Goal: Task Accomplishment & Management: Use online tool/utility

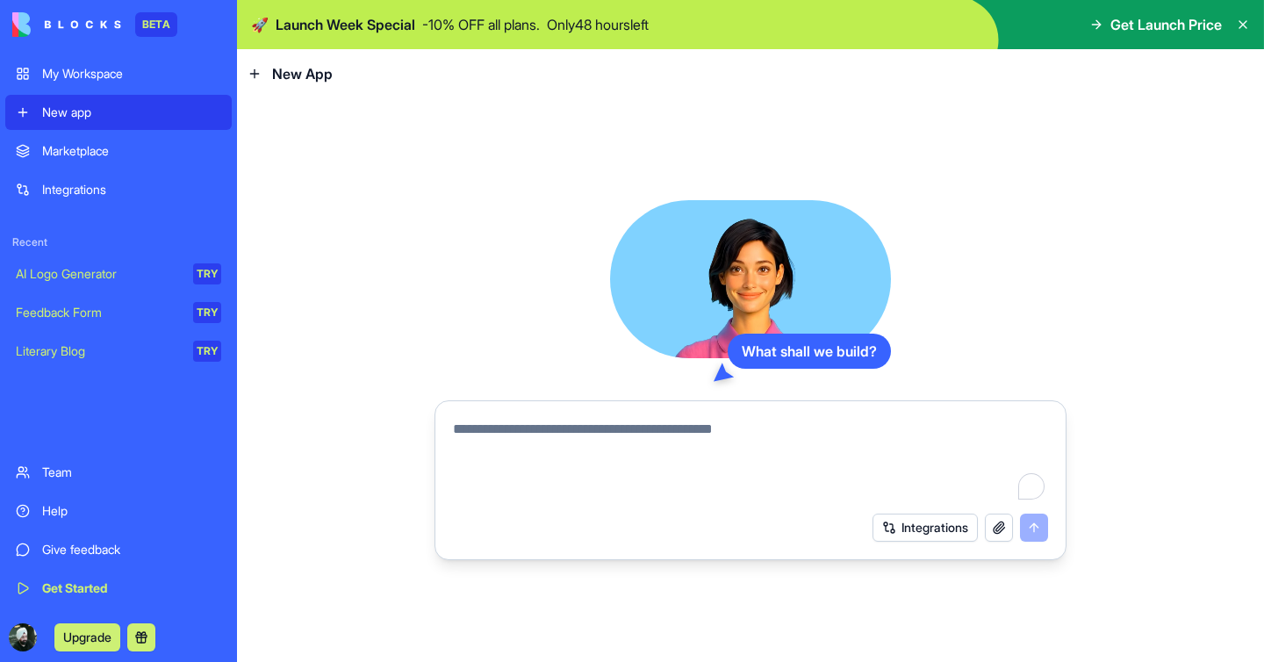
click at [568, 443] on textarea "To enrich screen reader interactions, please activate Accessibility in Grammarl…" at bounding box center [750, 461] width 595 height 84
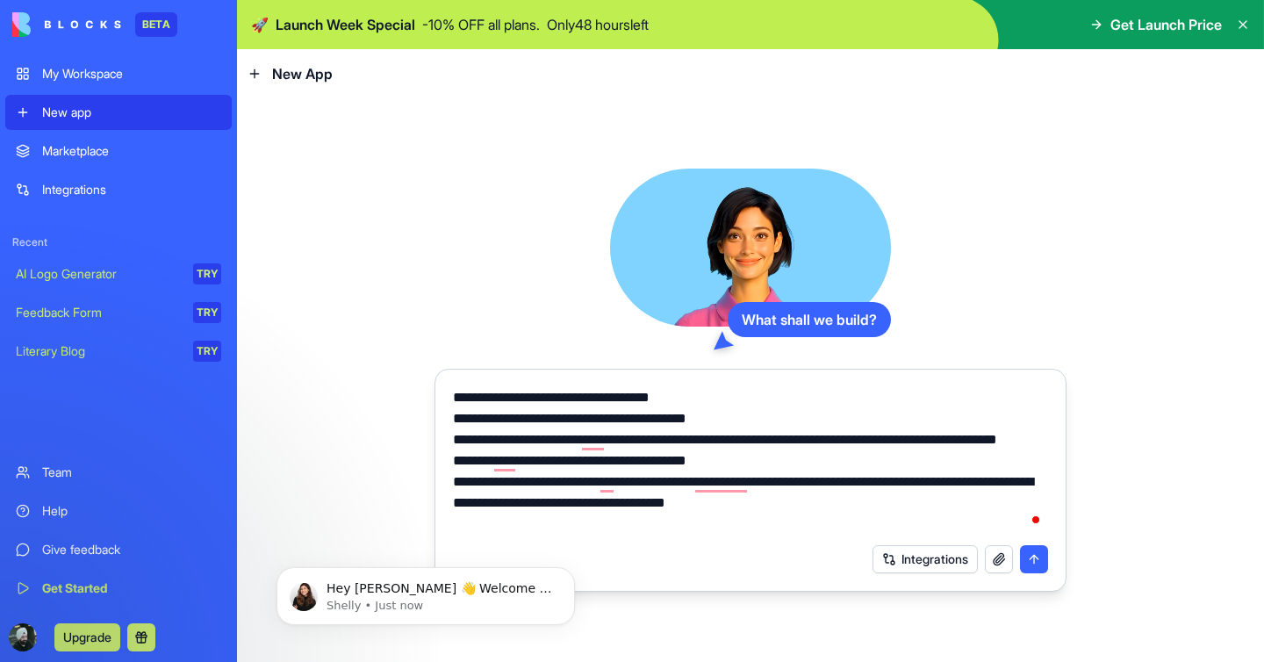
type textarea "**********"
click at [1042, 569] on button "submit" at bounding box center [1034, 559] width 28 height 28
click at [1038, 556] on button "submit" at bounding box center [1034, 559] width 28 height 28
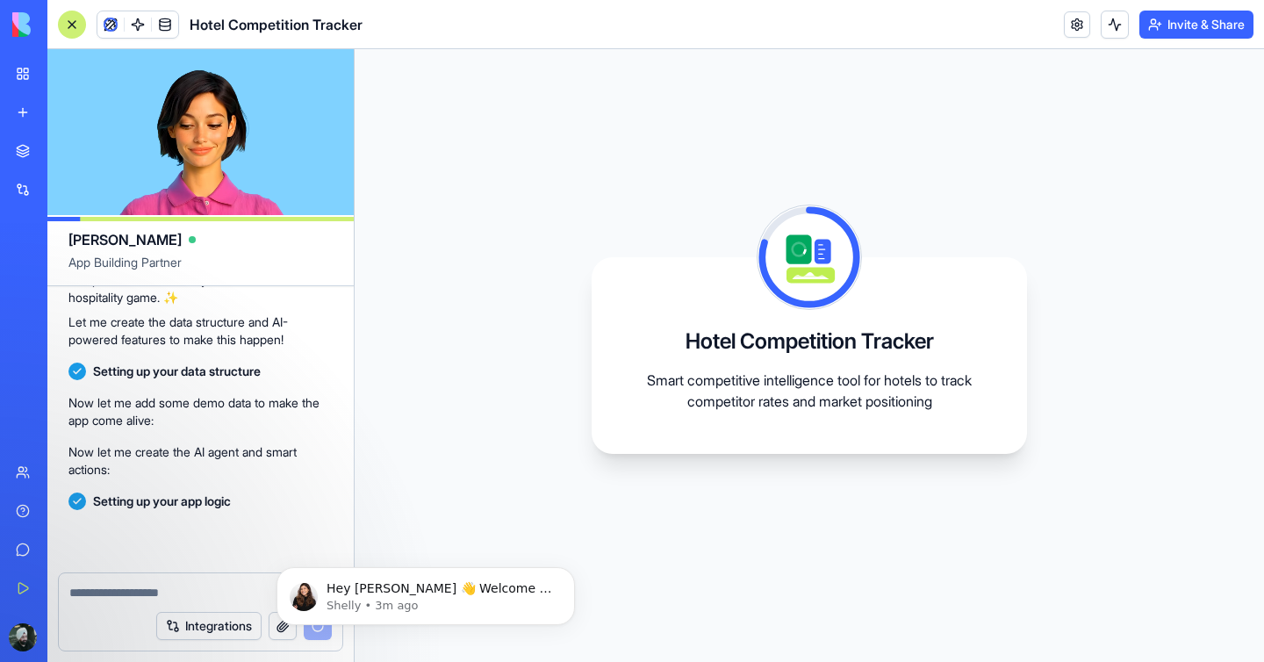
scroll to position [531, 0]
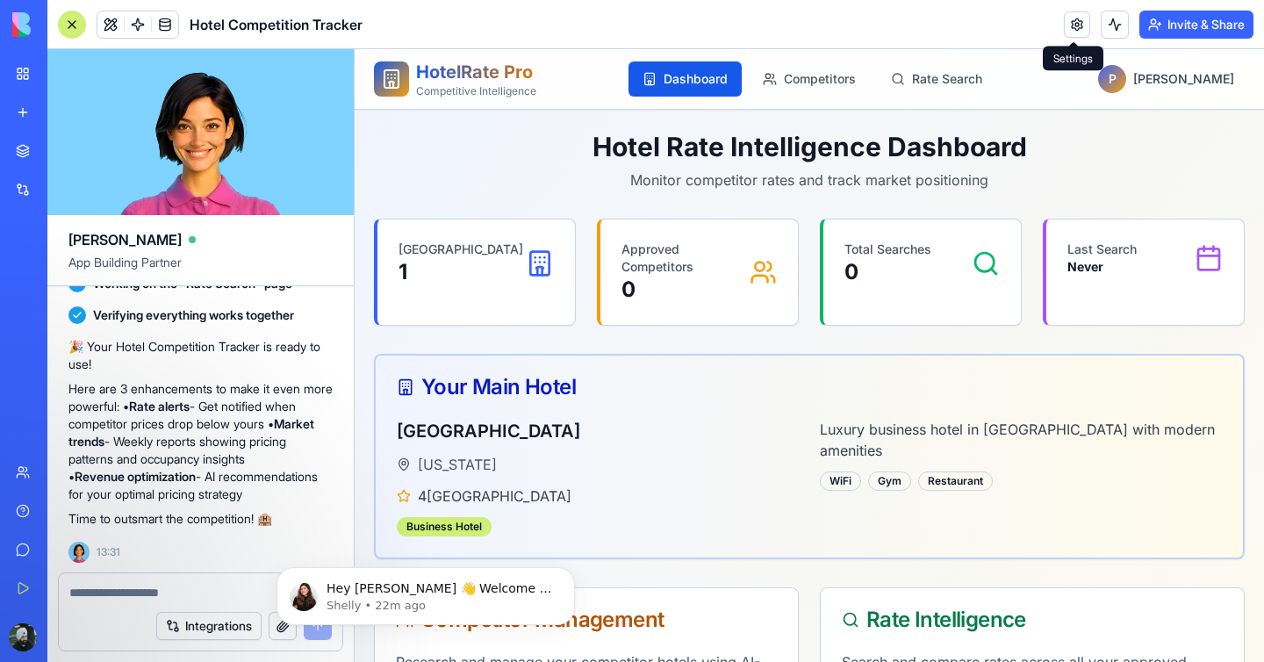
click at [1072, 31] on link at bounding box center [1077, 24] width 26 height 26
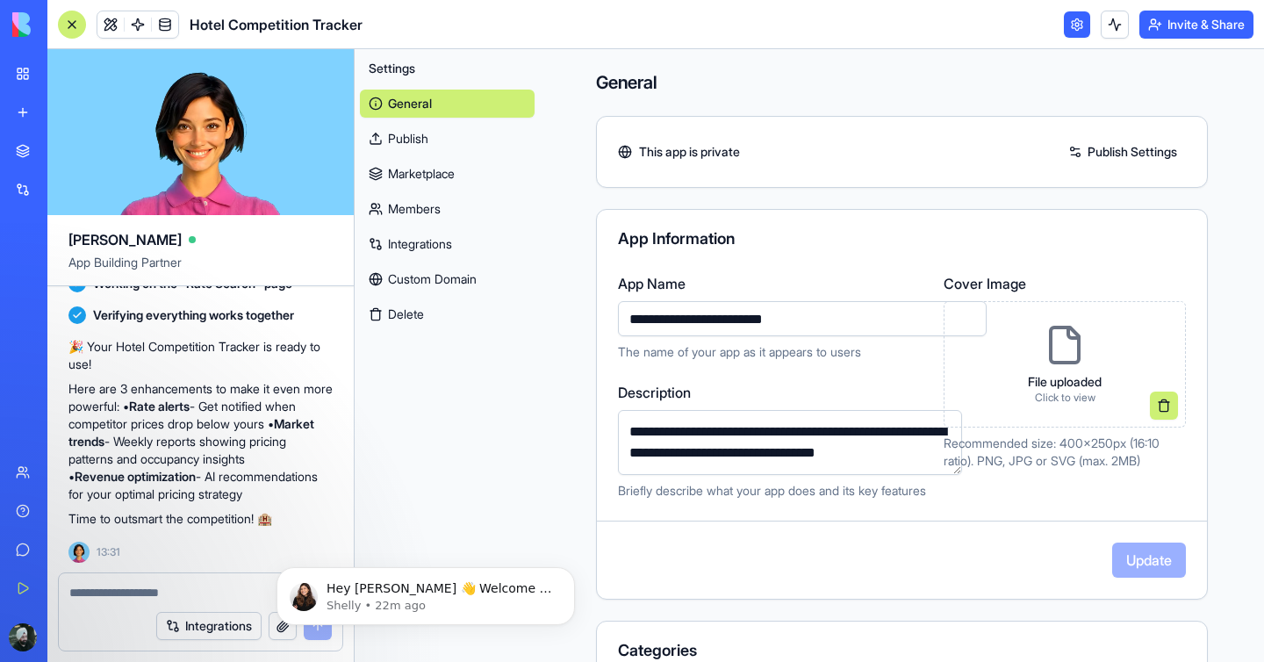
click at [414, 129] on link "Publish" at bounding box center [447, 139] width 175 height 28
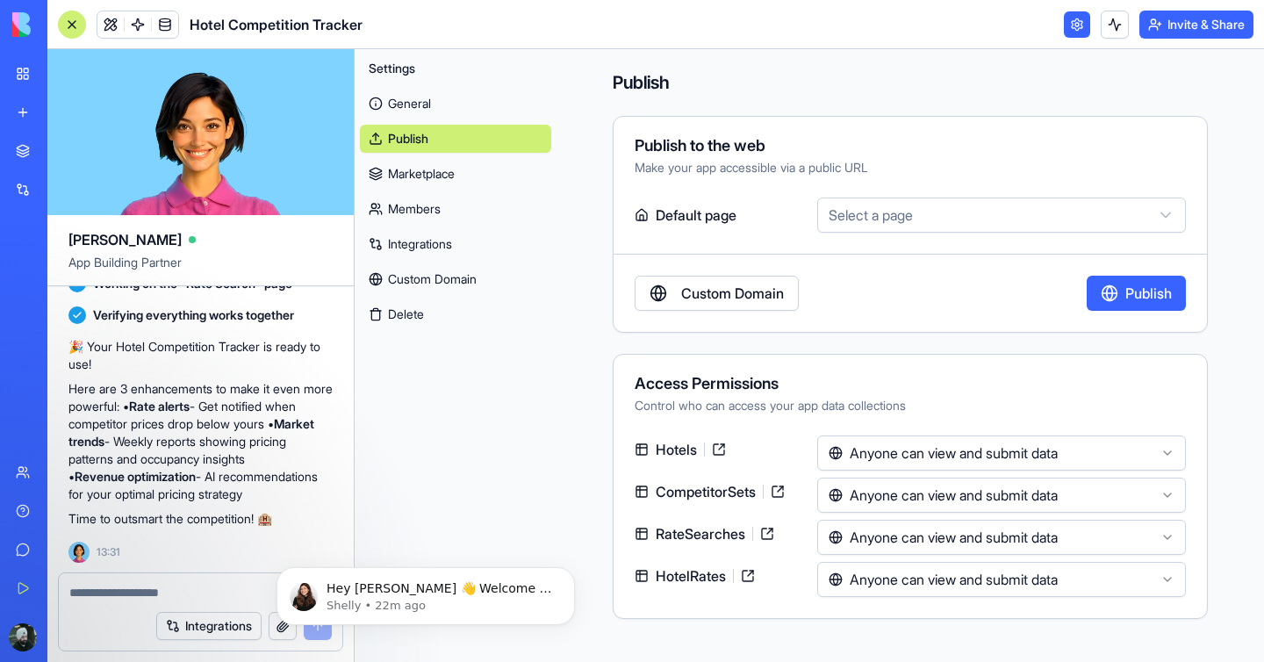
click at [976, 212] on html "BETA My Workspace New app Marketplace Integrations Recent New App New App AI Lo…" at bounding box center [632, 331] width 1264 height 662
click at [939, 110] on html "BETA My Workspace New app Marketplace Integrations Recent New App New App AI Lo…" at bounding box center [632, 331] width 1264 height 662
click at [985, 444] on html "BETA My Workspace New app Marketplace Integrations Recent New App New App AI Lo…" at bounding box center [632, 331] width 1264 height 662
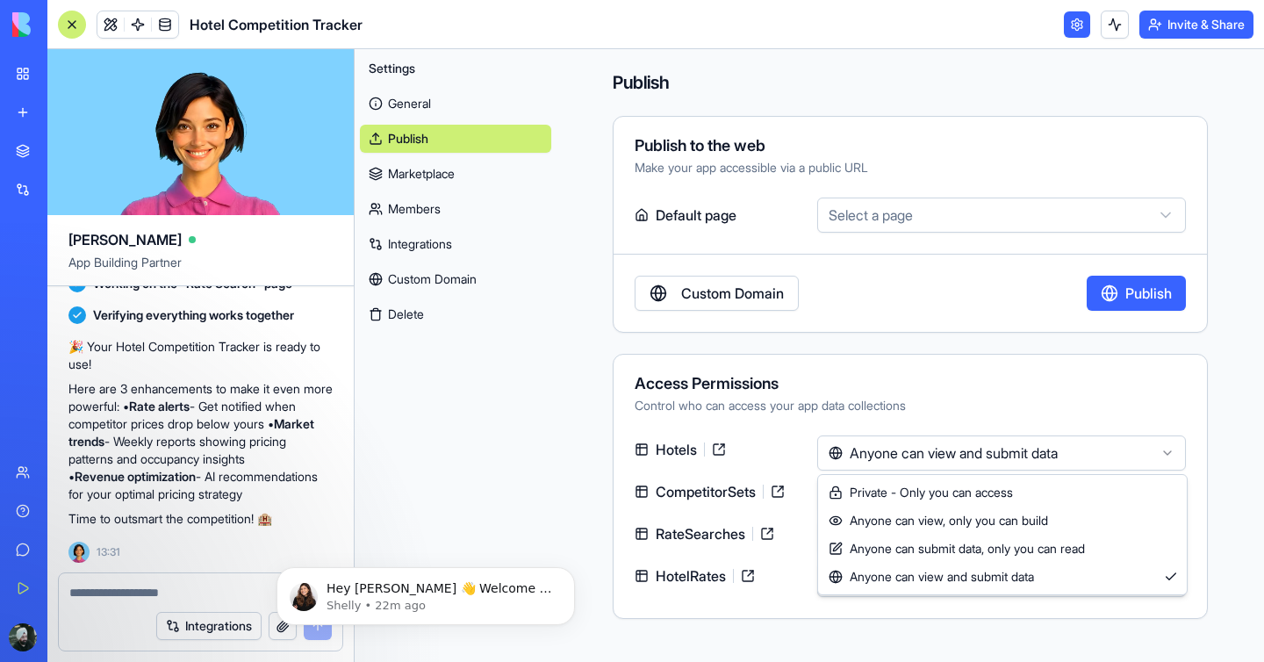
click at [983, 318] on html "BETA My Workspace New app Marketplace Integrations Recent New App New App AI Lo…" at bounding box center [632, 331] width 1264 height 662
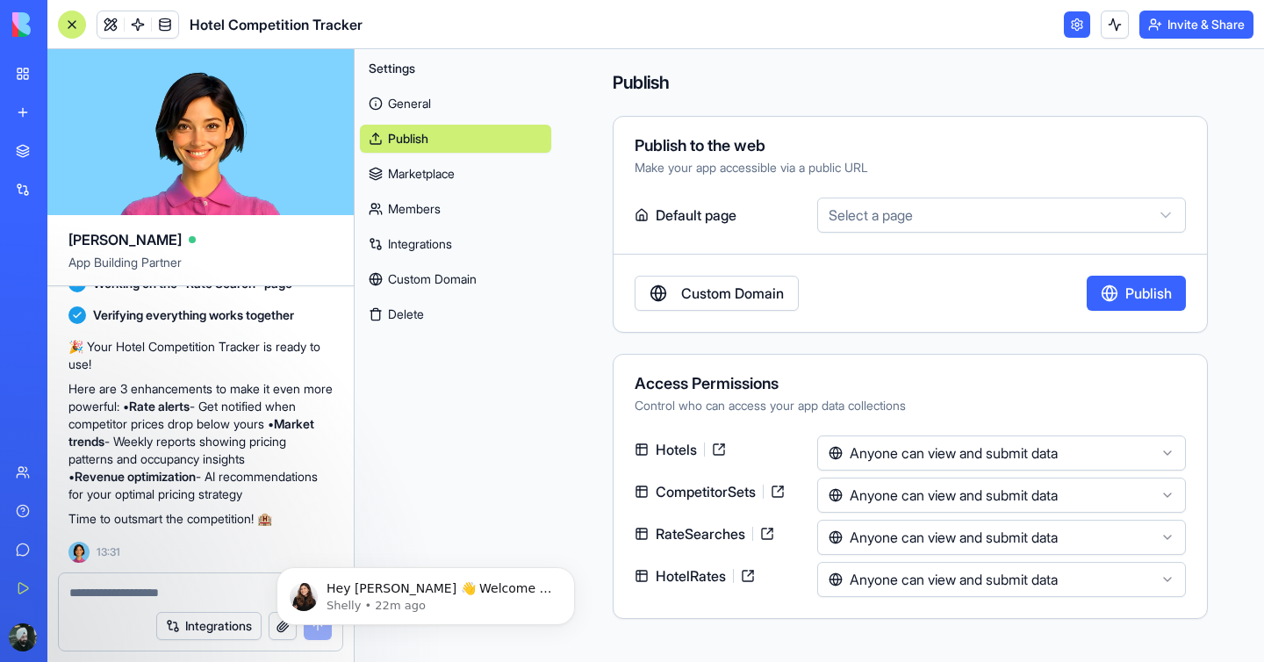
click at [428, 172] on link "Marketplace" at bounding box center [455, 174] width 191 height 28
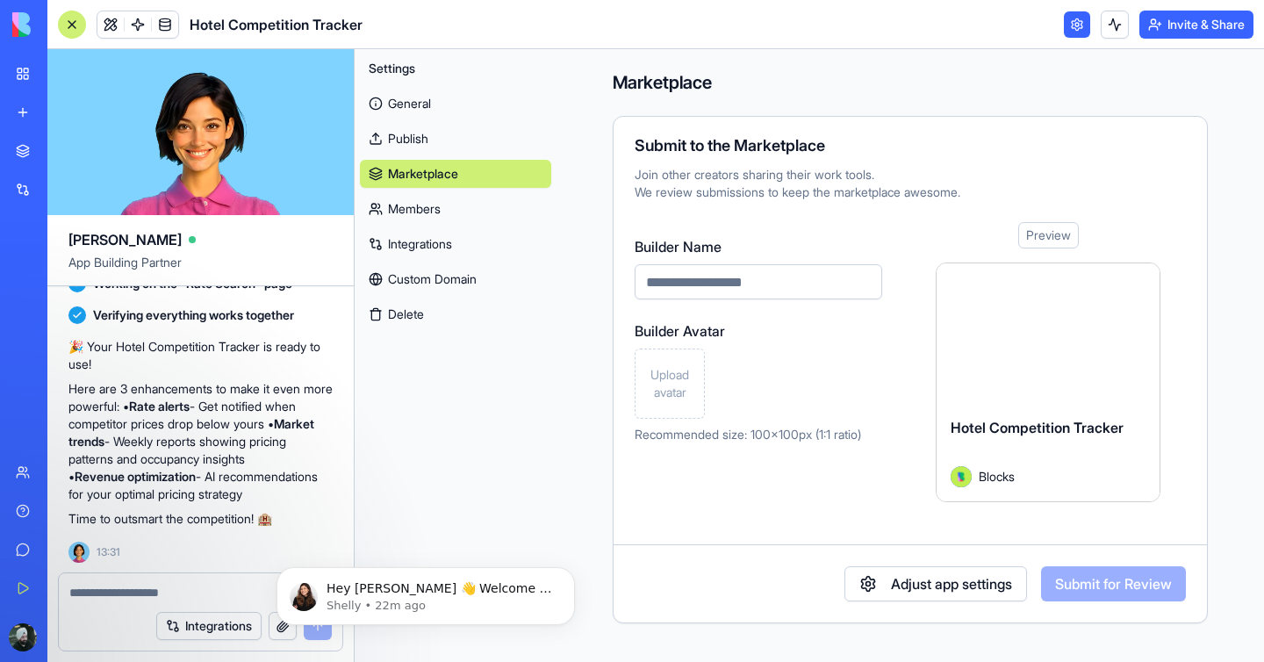
click at [1054, 229] on div "Preview" at bounding box center [1048, 235] width 61 height 26
click at [1054, 241] on div "Preview" at bounding box center [1048, 235] width 61 height 26
click at [420, 212] on link "Members" at bounding box center [455, 209] width 191 height 28
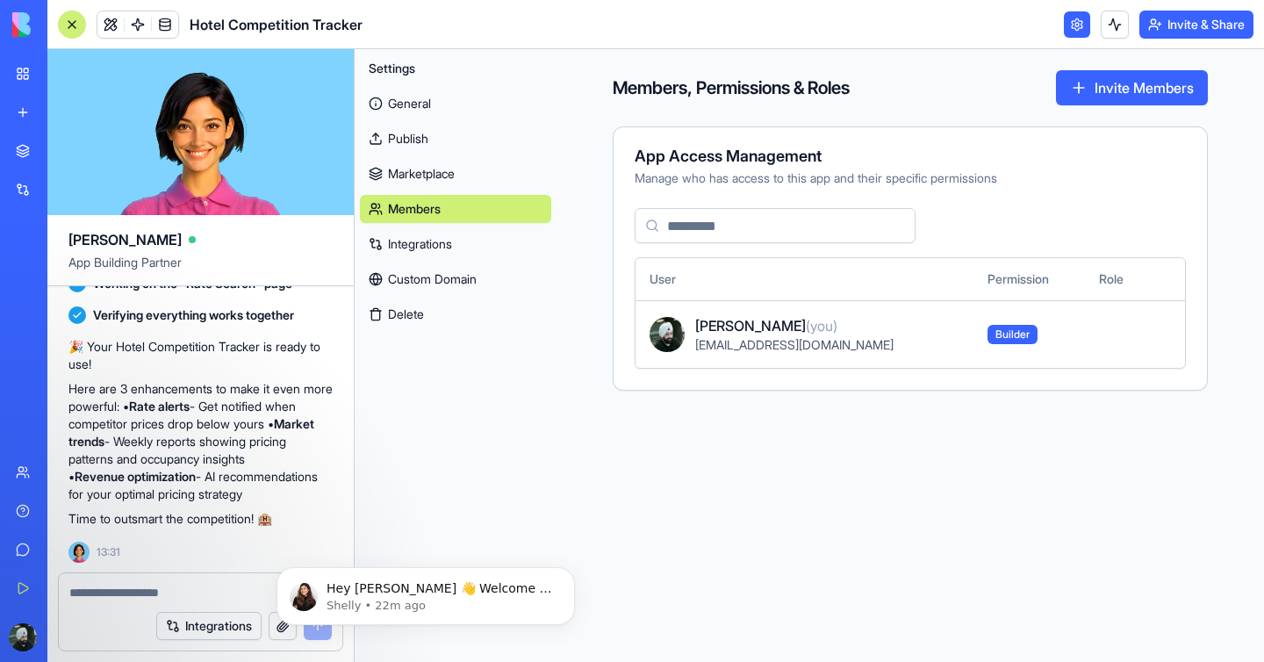
click at [417, 248] on link "Integrations" at bounding box center [455, 244] width 191 height 28
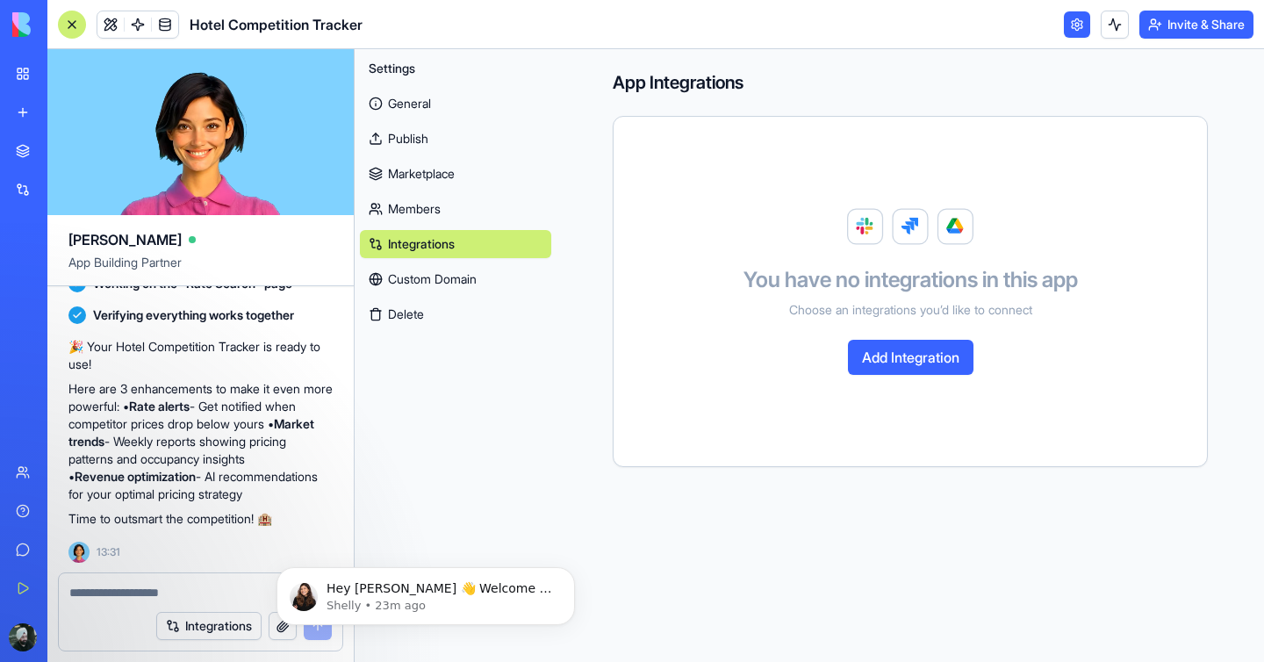
click at [417, 272] on link "Custom Domain" at bounding box center [455, 279] width 191 height 28
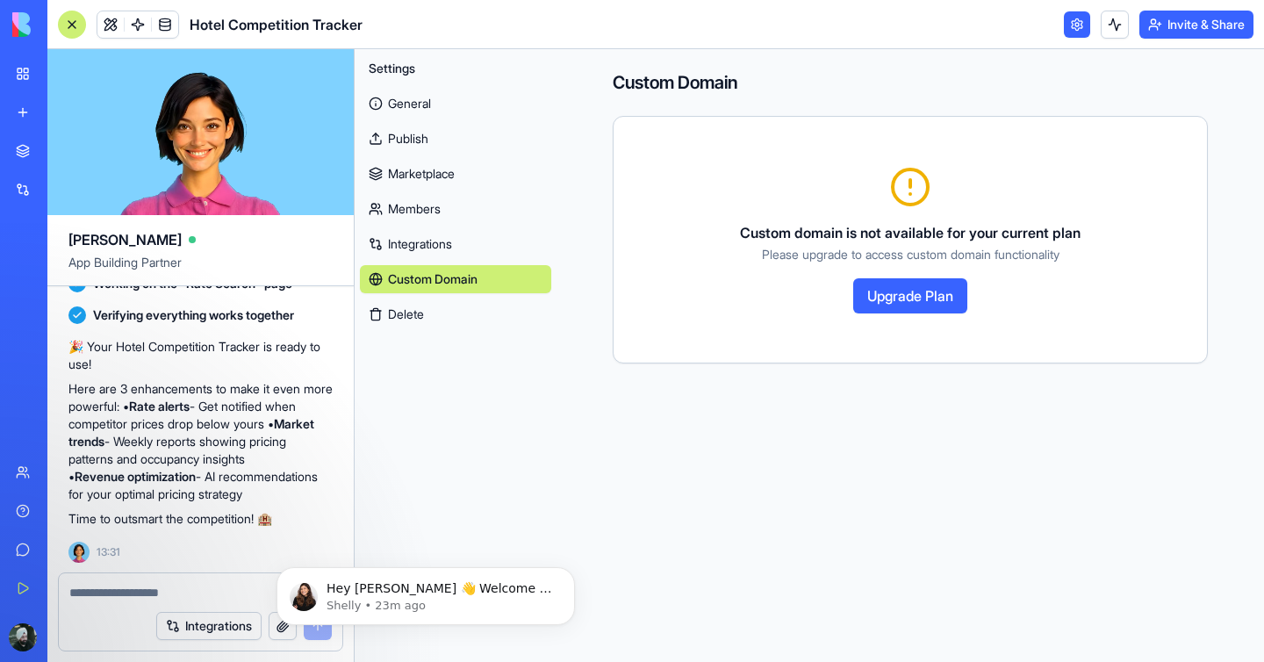
click at [465, 101] on link "General" at bounding box center [455, 104] width 191 height 28
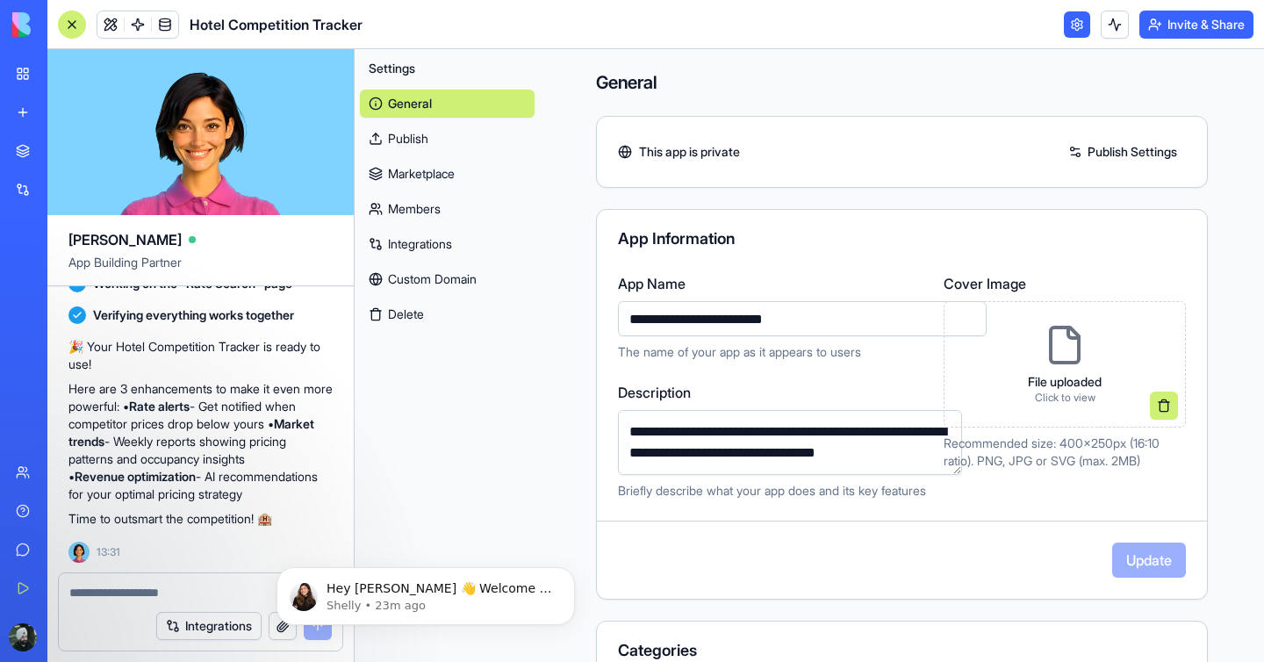
click at [1183, 33] on button "Invite & Share" at bounding box center [1197, 25] width 114 height 28
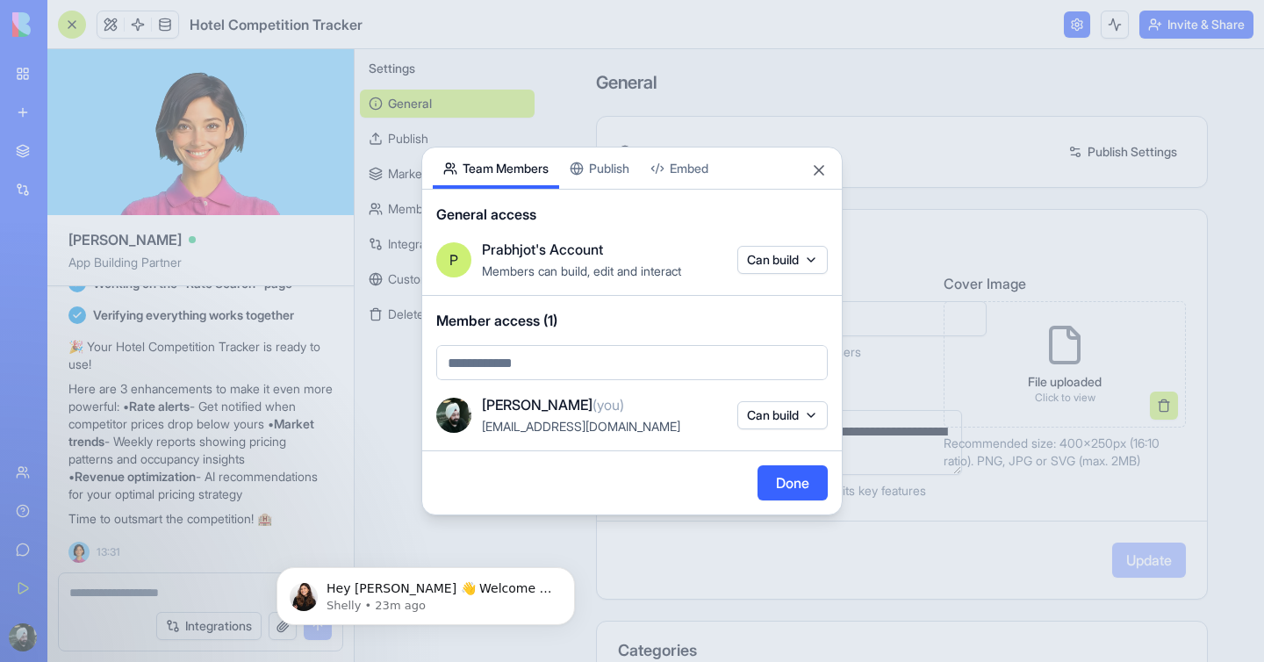
click at [601, 175] on div "Share App Team Members Publish Embed General access P Prabhjot's Account Member…" at bounding box center [631, 331] width 421 height 369
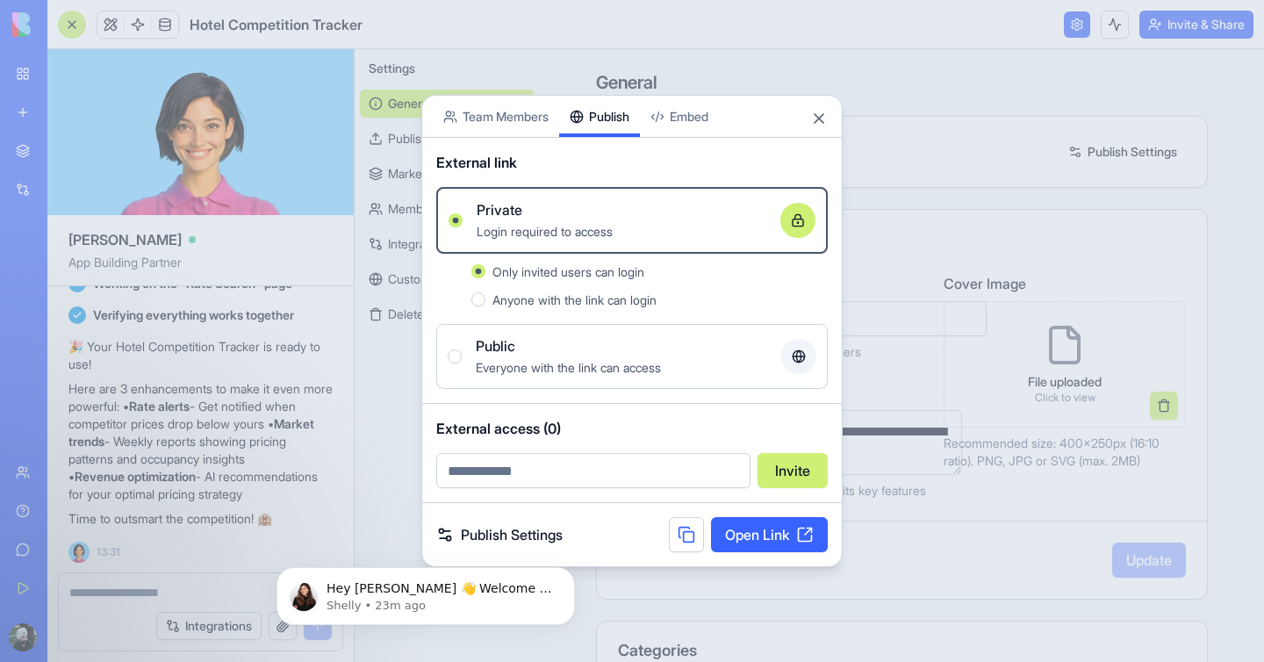
click at [799, 219] on icon at bounding box center [798, 220] width 14 height 14
click at [463, 219] on button "Private Login required to access" at bounding box center [456, 220] width 14 height 14
click at [759, 534] on link "Open Link" at bounding box center [769, 534] width 117 height 35
click at [820, 118] on button "Close" at bounding box center [819, 119] width 18 height 18
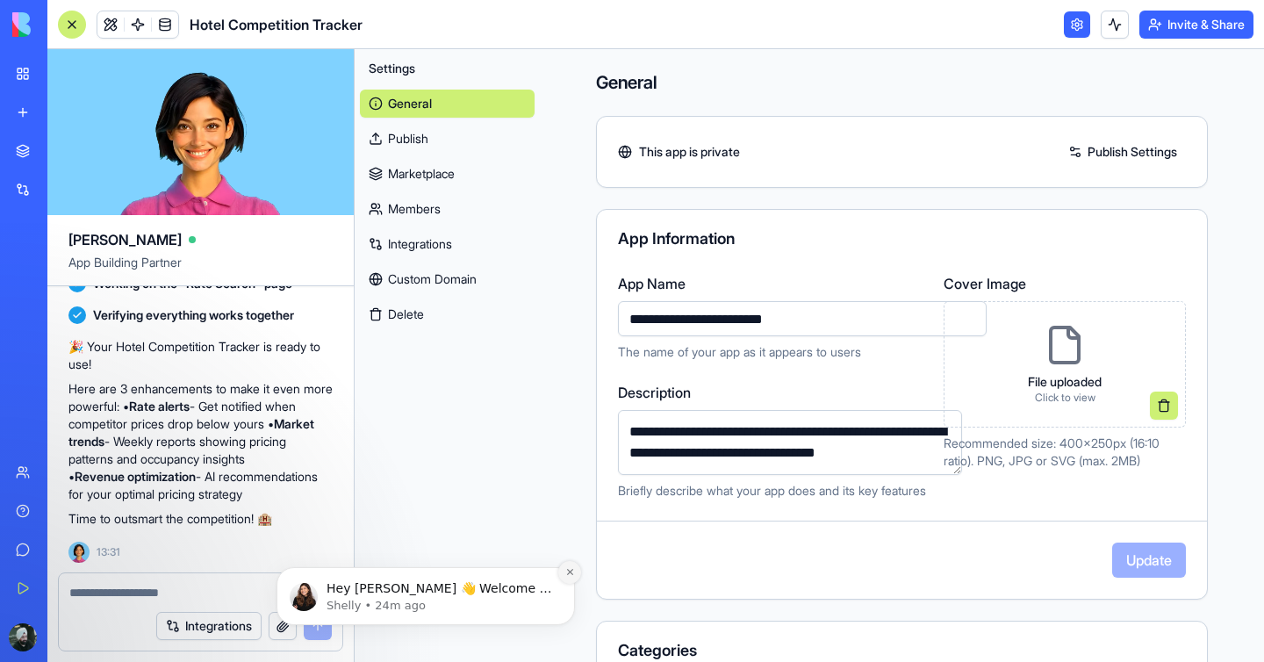
click at [568, 568] on icon "Dismiss notification" at bounding box center [570, 572] width 10 height 10
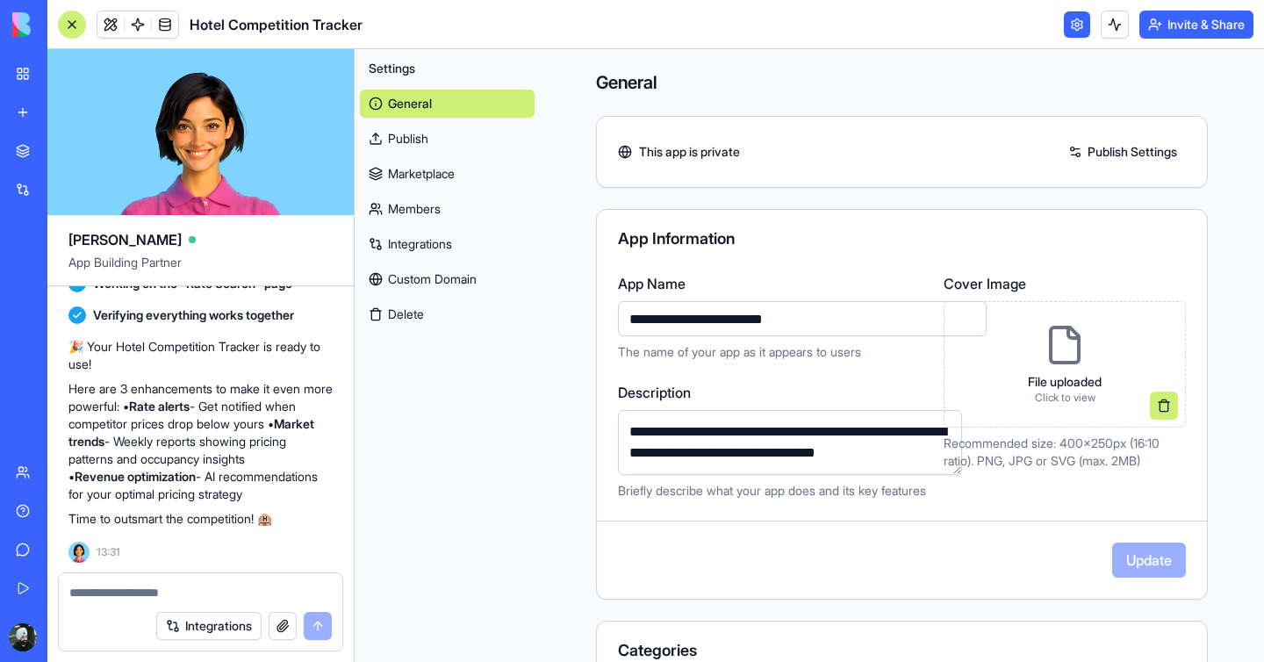
click at [198, 592] on textarea at bounding box center [200, 593] width 263 height 18
click at [1075, 28] on link at bounding box center [1077, 24] width 26 height 26
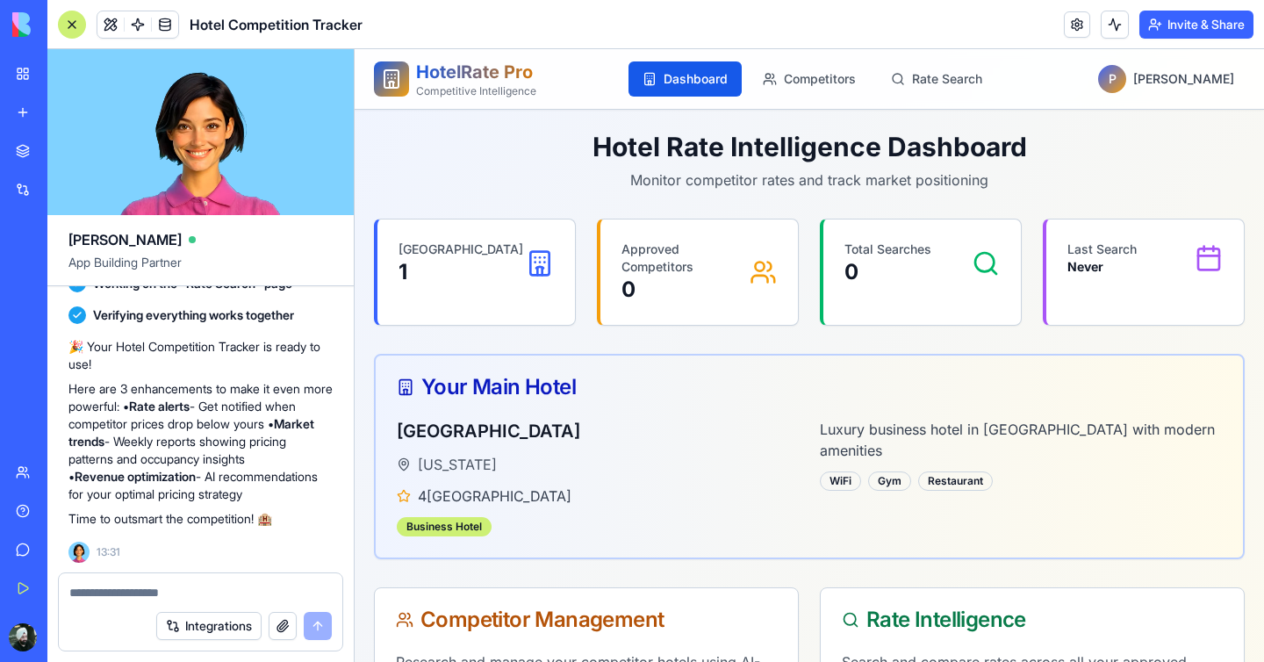
click at [709, 391] on div "Your Main Hotel" at bounding box center [809, 387] width 825 height 21
click at [109, 26] on button at bounding box center [110, 24] width 26 height 26
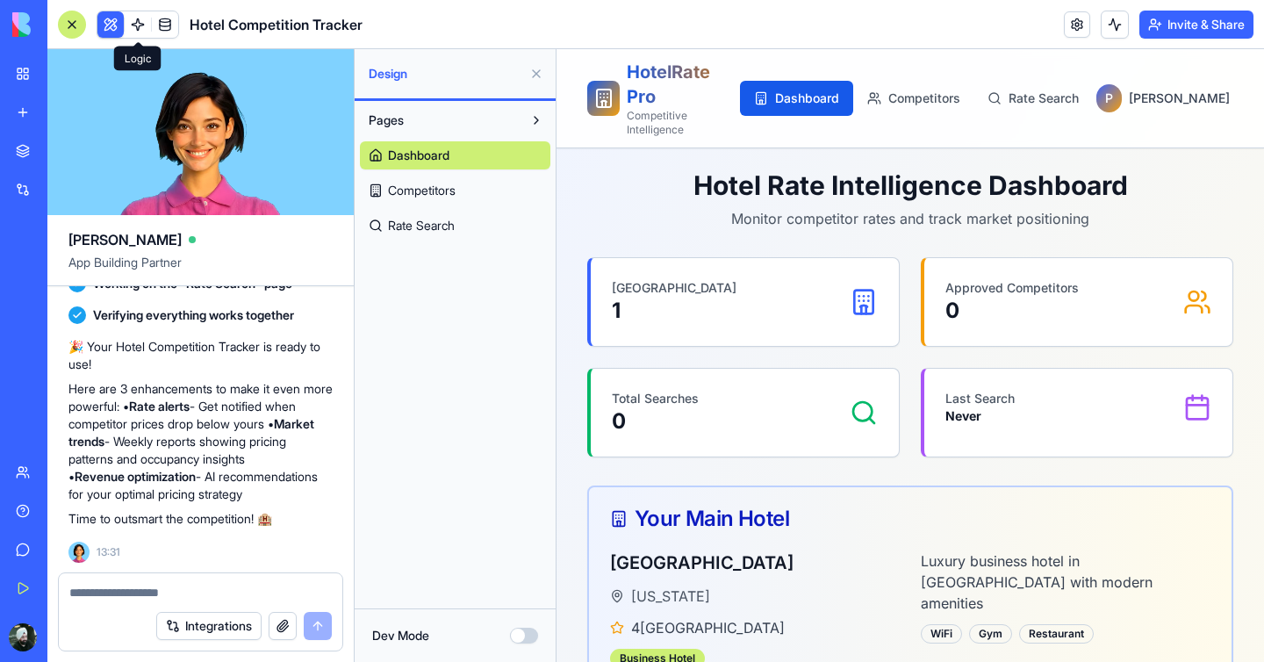
click at [136, 29] on span at bounding box center [137, 24] width 49 height 49
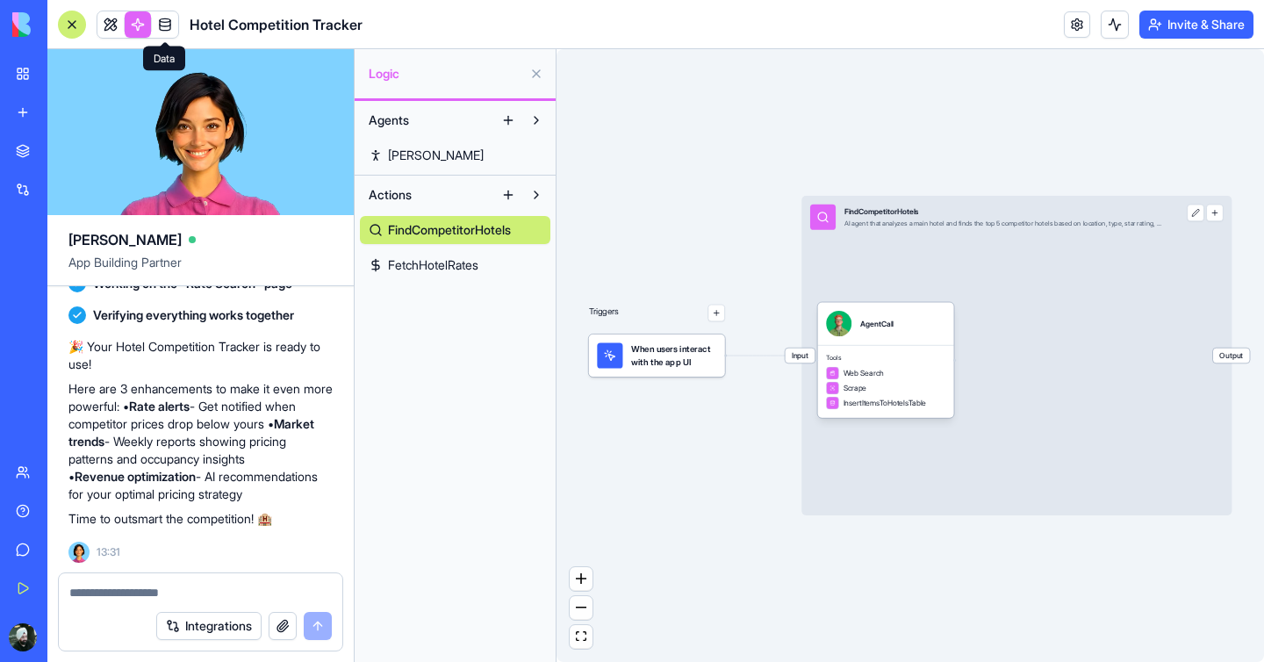
click at [159, 26] on span at bounding box center [164, 24] width 49 height 49
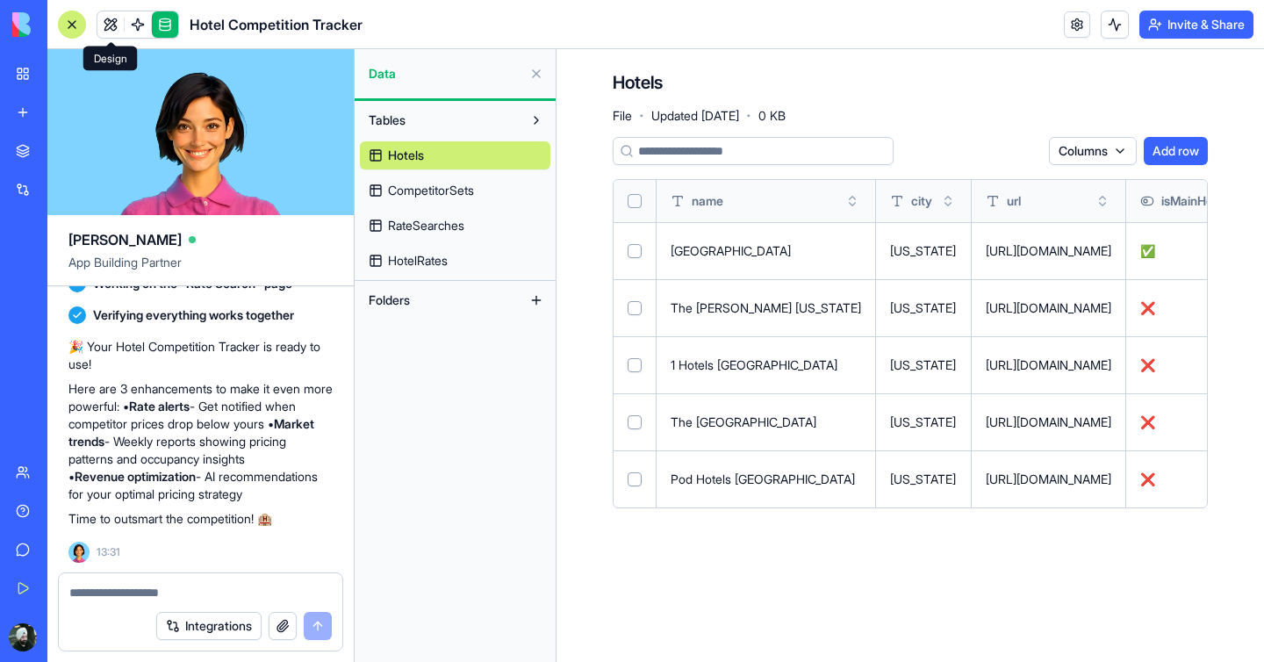
click at [111, 19] on link at bounding box center [110, 24] width 26 height 26
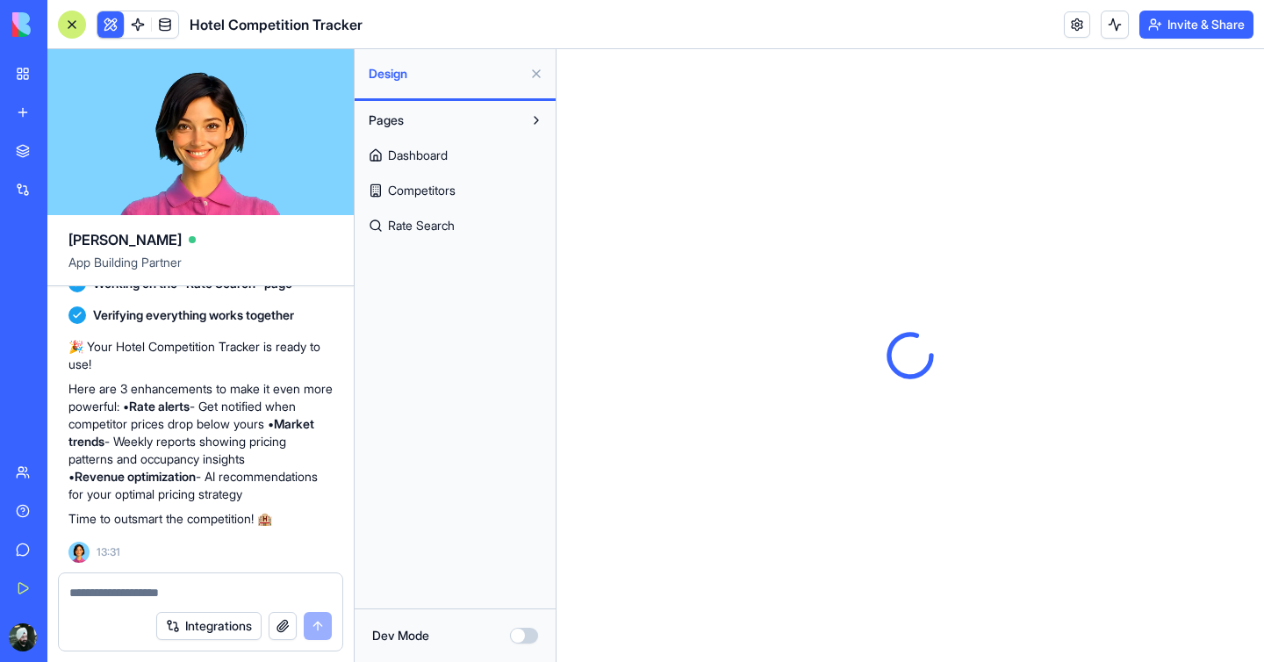
click at [410, 162] on span "Dashboard" at bounding box center [418, 156] width 60 height 18
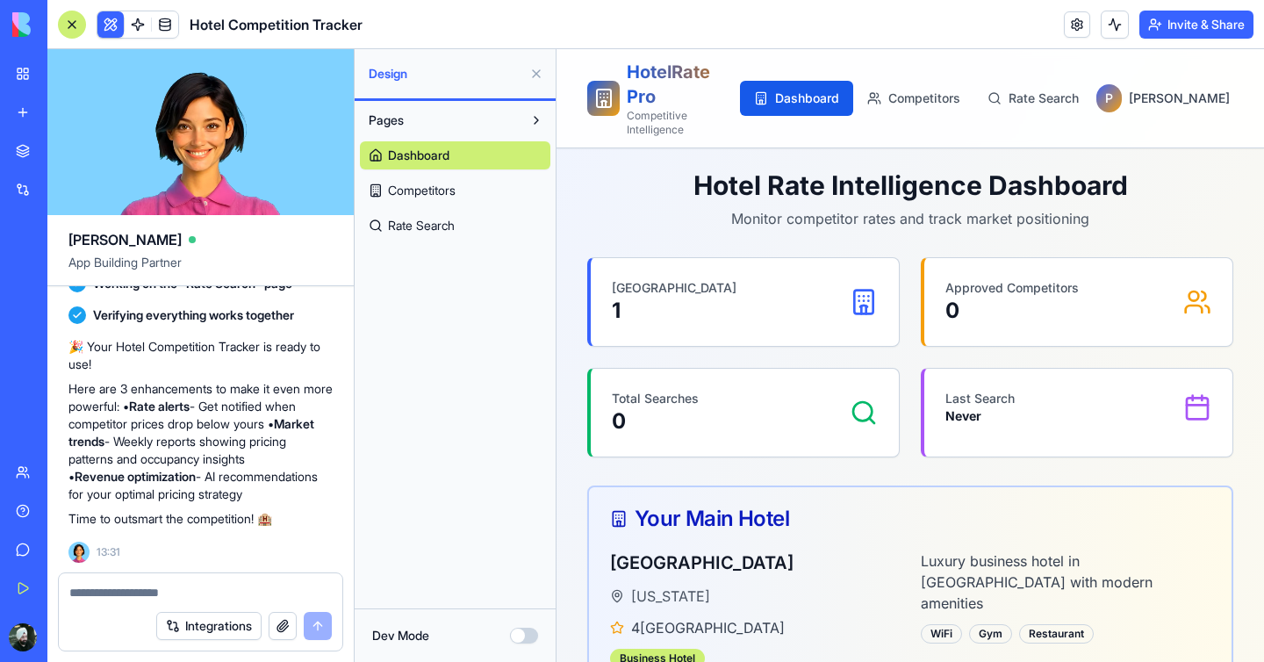
click at [202, 586] on textarea at bounding box center [200, 593] width 263 height 18
click at [522, 632] on button "Dev Mode" at bounding box center [524, 636] width 28 height 16
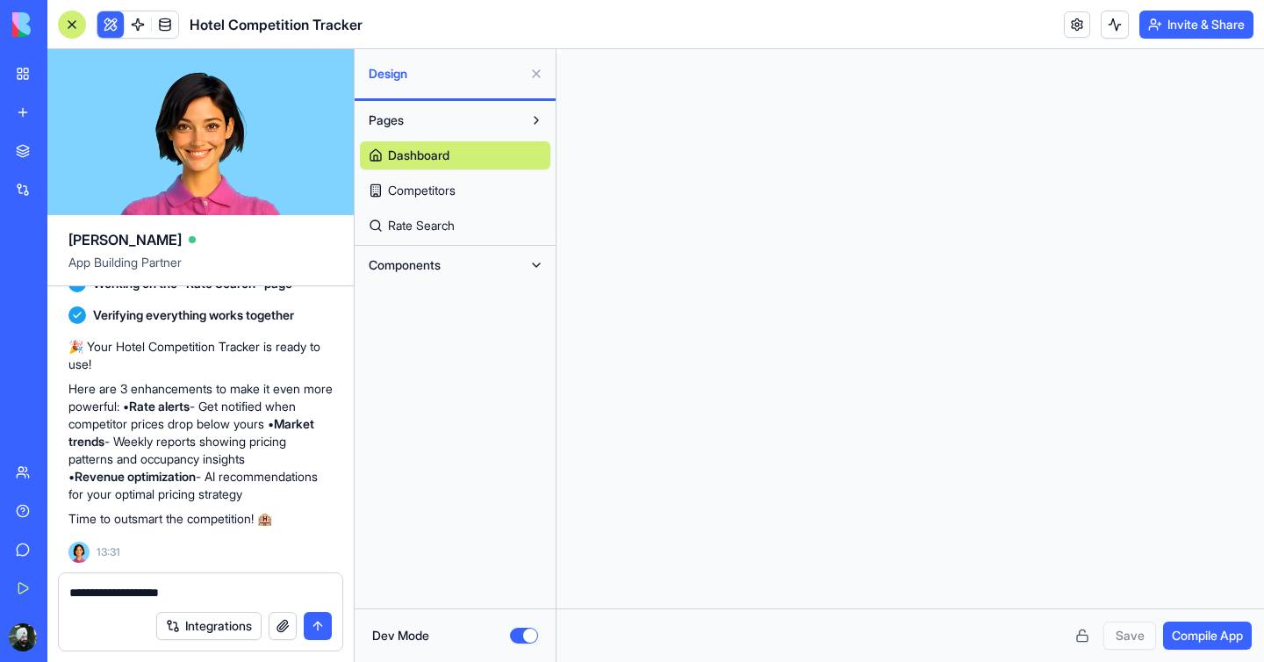
scroll to position [158, 0]
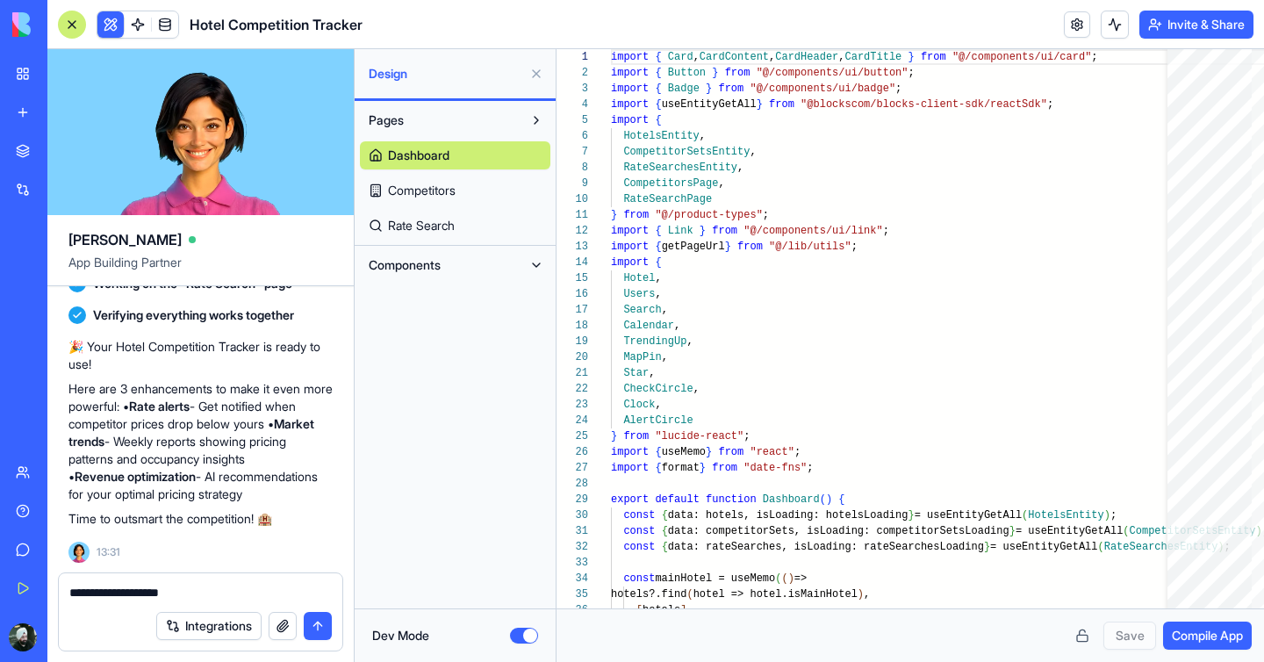
click at [519, 637] on button "Dev Mode" at bounding box center [524, 636] width 28 height 16
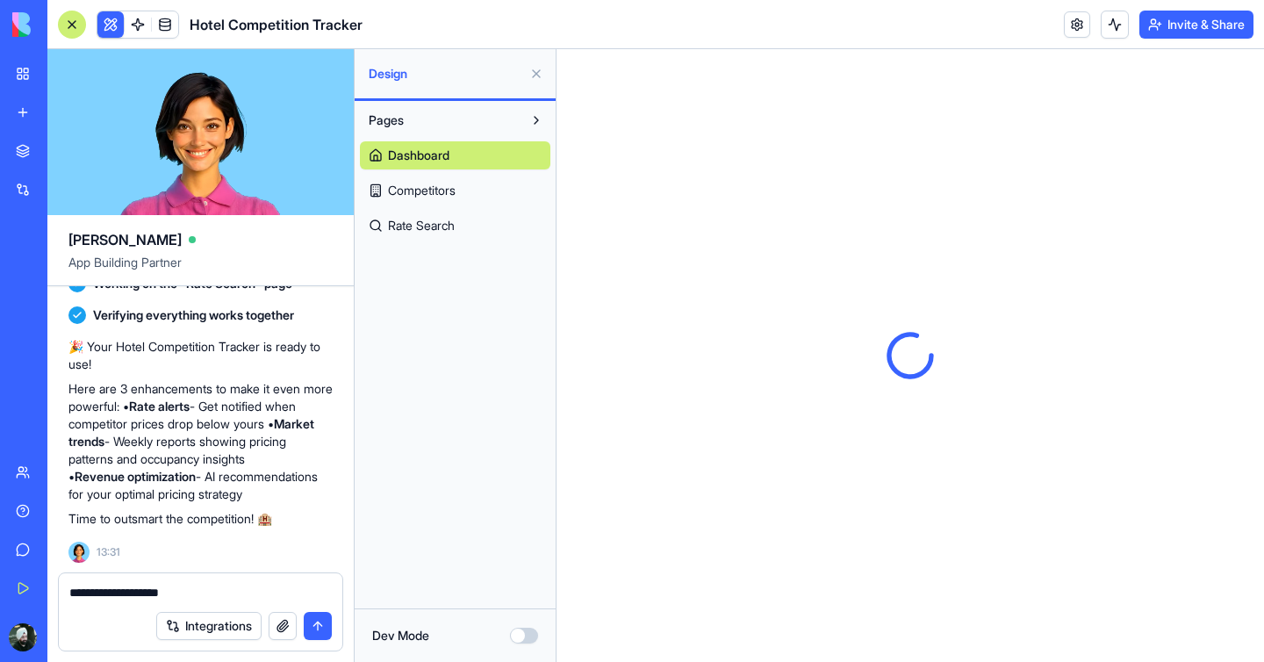
scroll to position [0, 0]
click at [213, 595] on textarea "**********" at bounding box center [200, 593] width 263 height 18
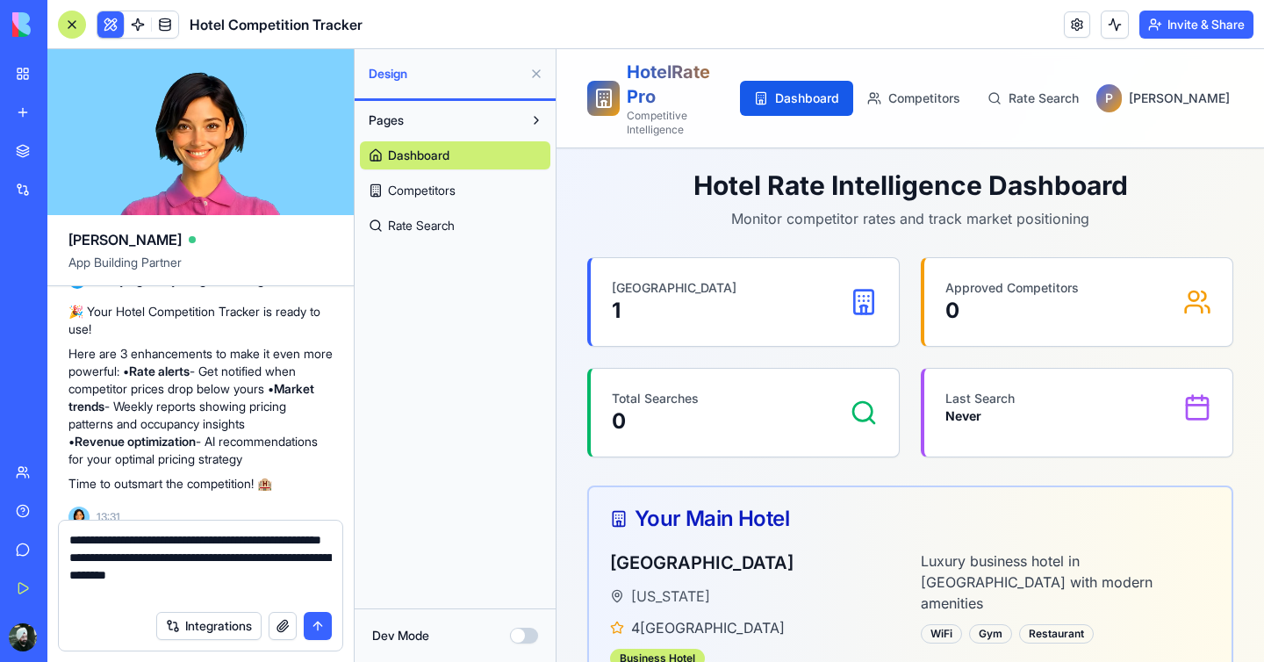
type textarea "**********"
click at [319, 633] on button "submit" at bounding box center [318, 626] width 28 height 28
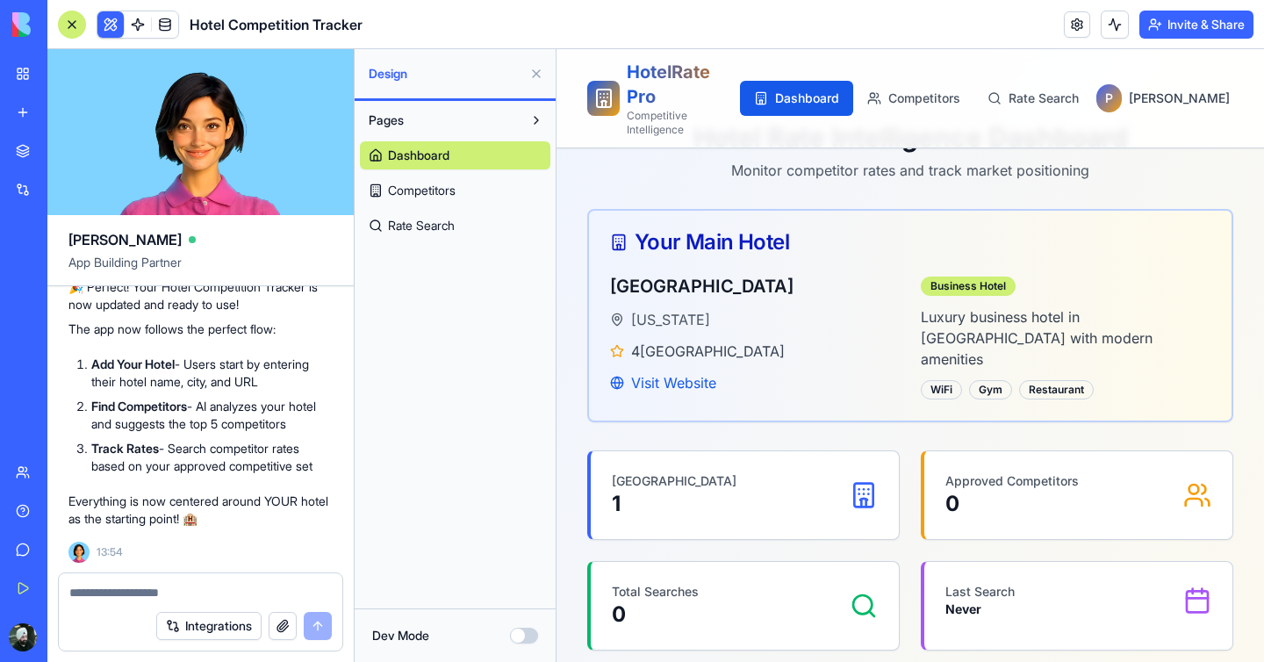
scroll to position [32, 0]
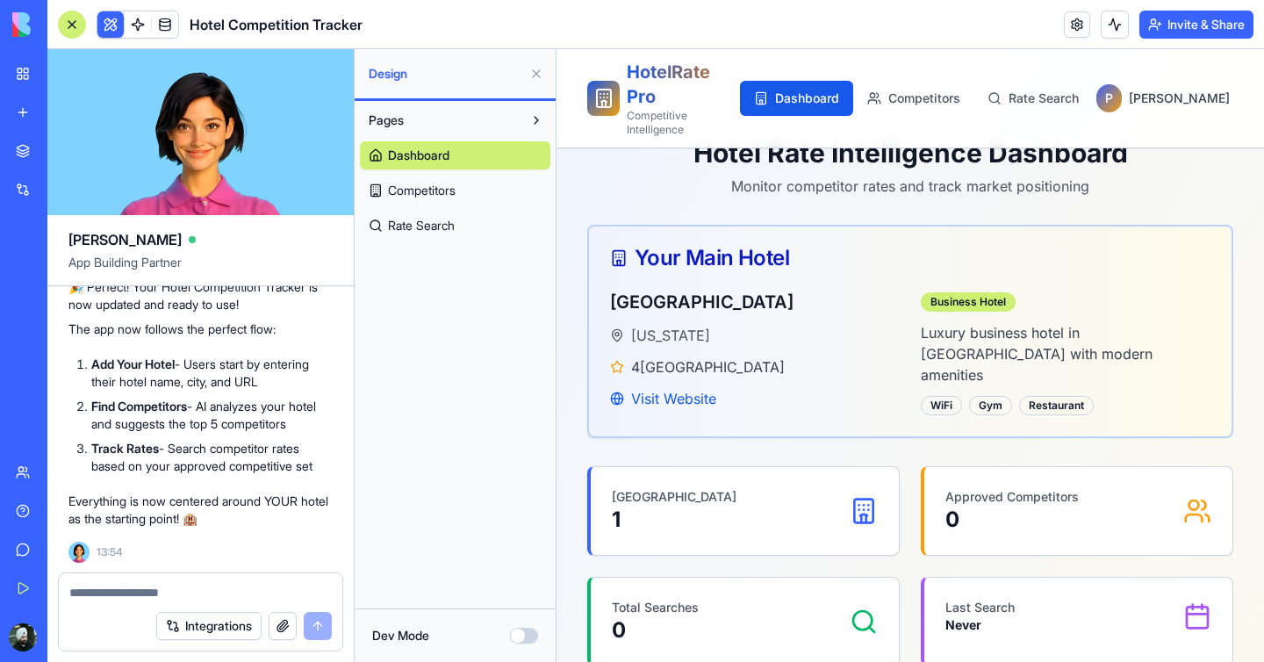
click at [838, 325] on div "[US_STATE]" at bounding box center [755, 335] width 290 height 21
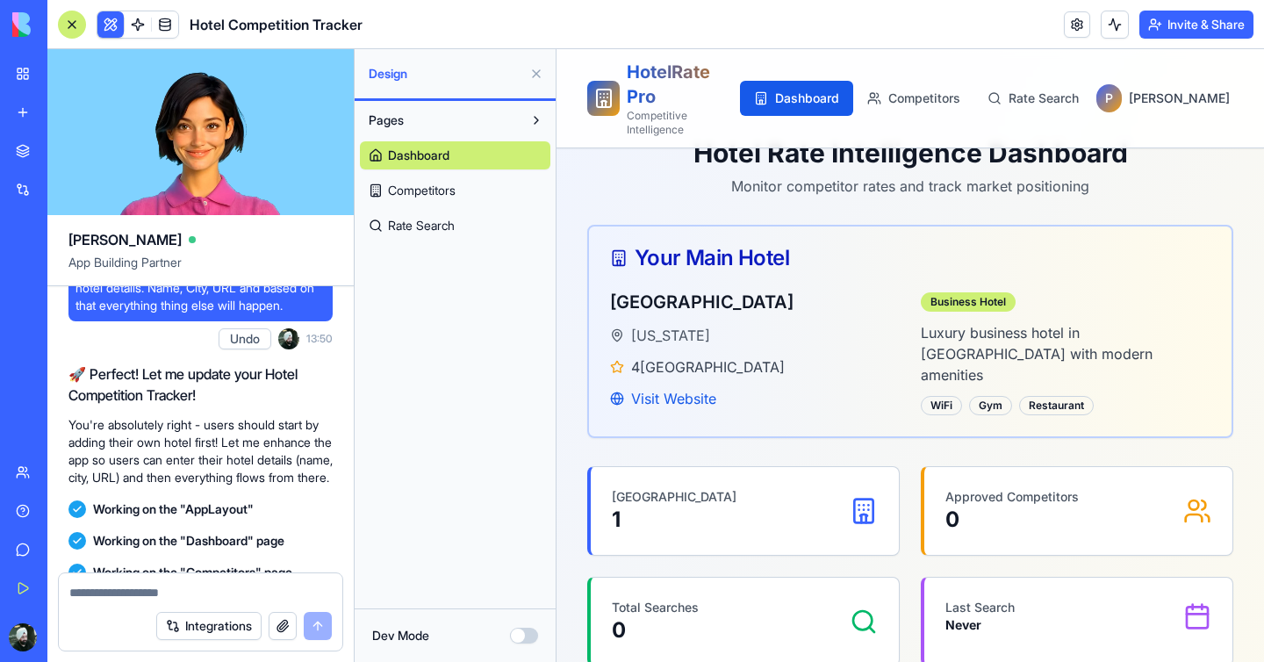
scroll to position [1057, 0]
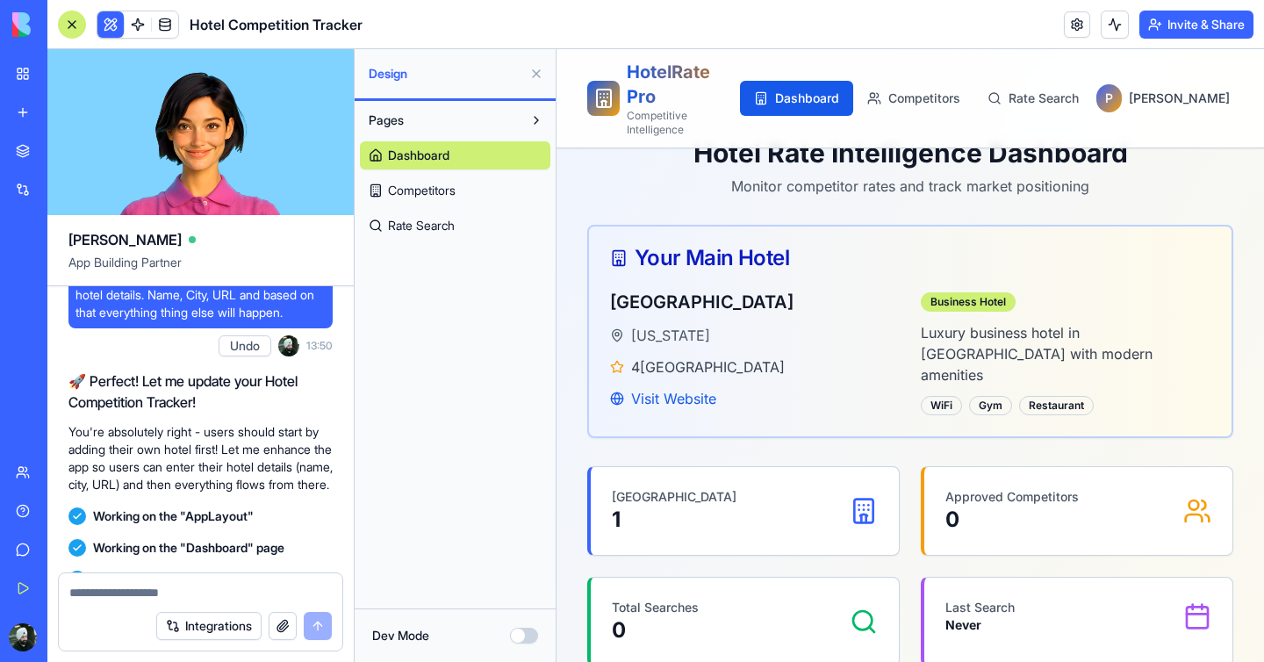
click at [1181, 25] on button "Invite & Share" at bounding box center [1197, 25] width 114 height 28
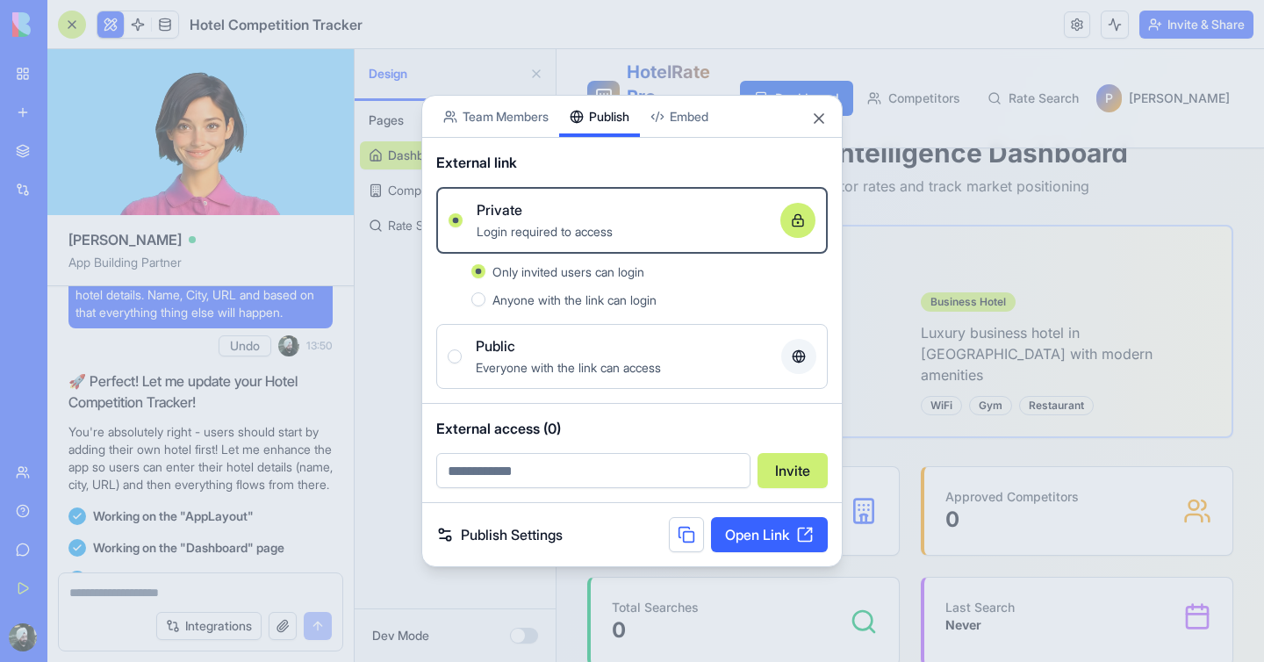
click at [784, 543] on link "Open Link" at bounding box center [769, 534] width 117 height 35
click at [823, 112] on button "Close" at bounding box center [819, 119] width 18 height 18
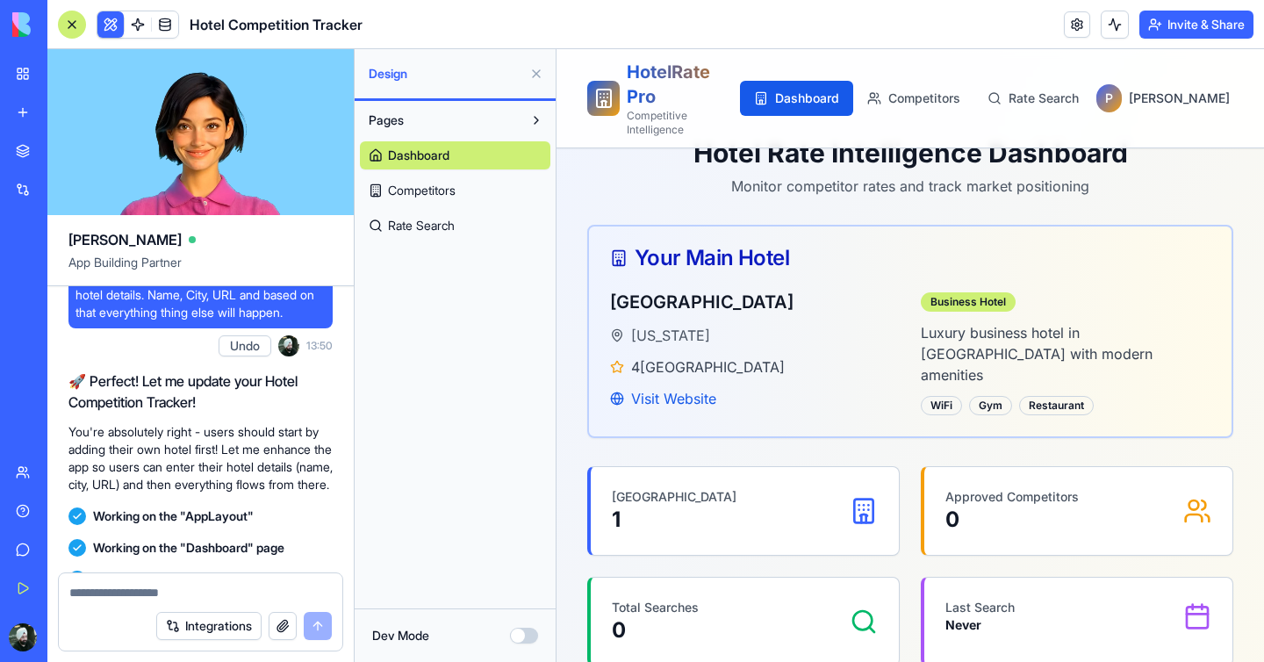
scroll to position [1497, 0]
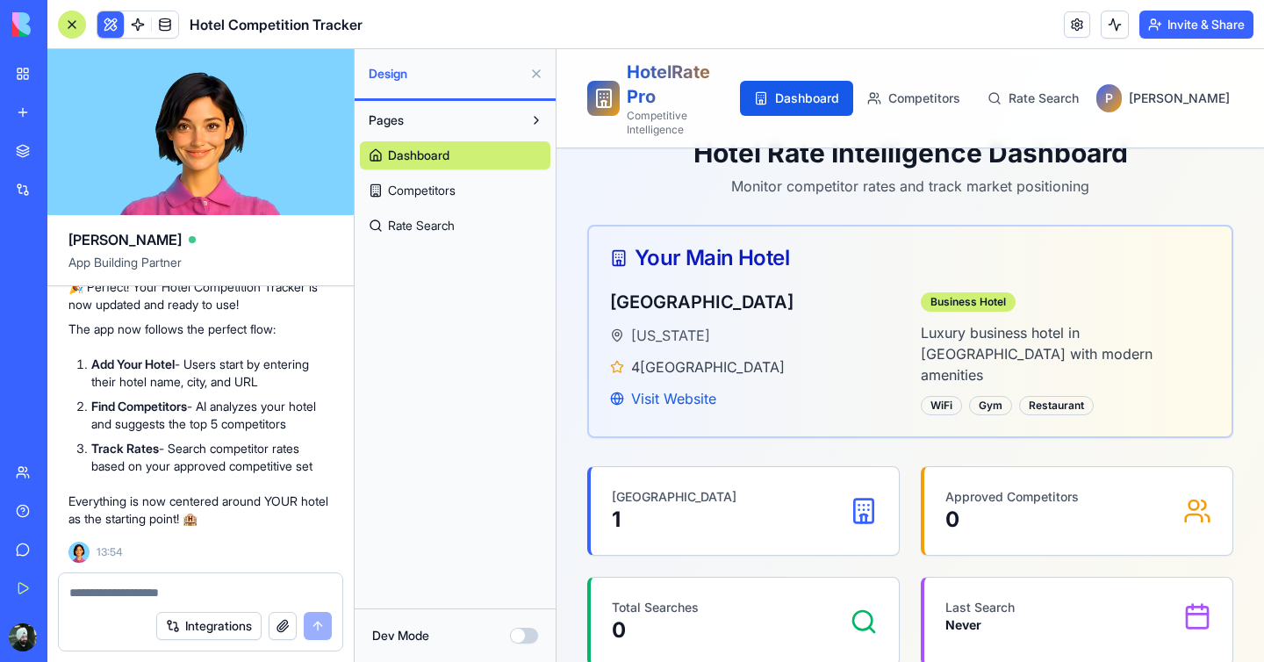
click at [179, 589] on textarea at bounding box center [200, 593] width 263 height 18
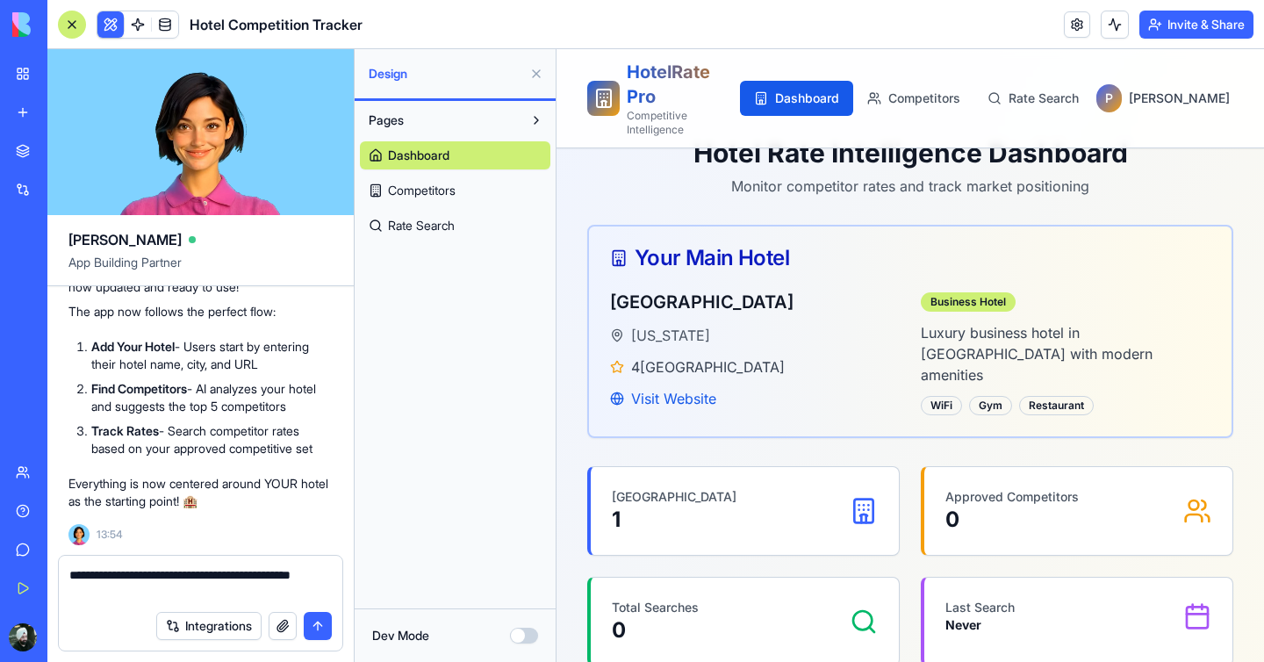
type textarea "**********"
click at [314, 618] on button "submit" at bounding box center [318, 626] width 28 height 28
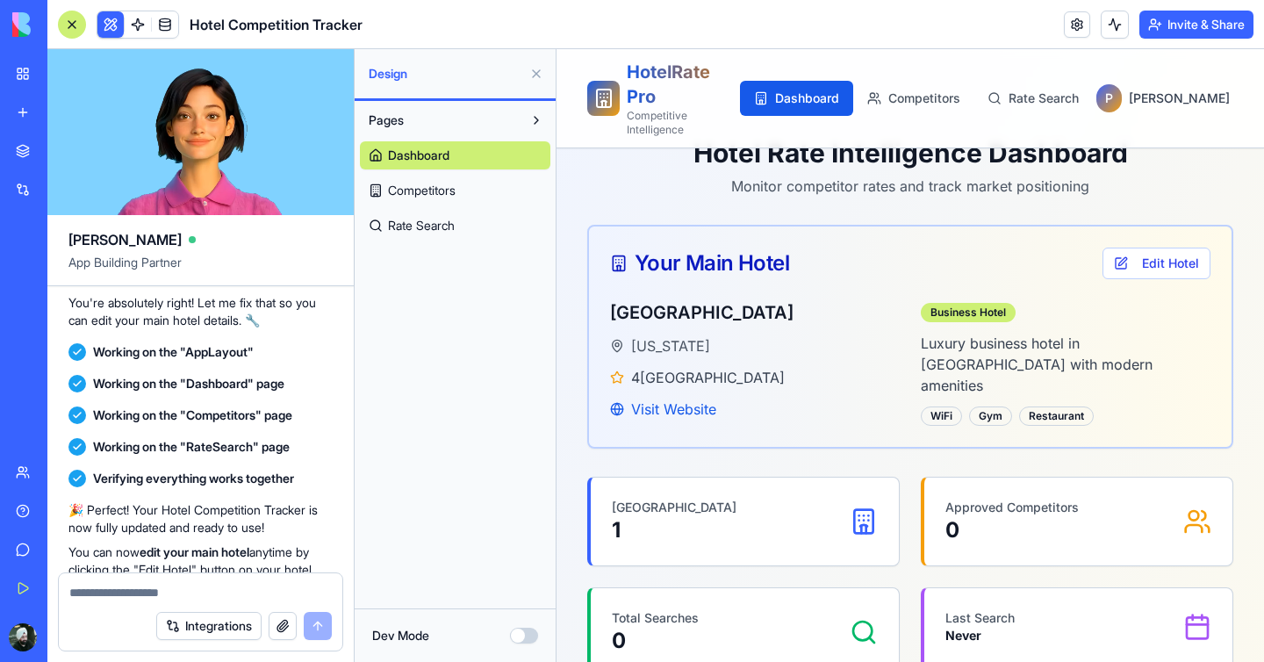
scroll to position [1967, 0]
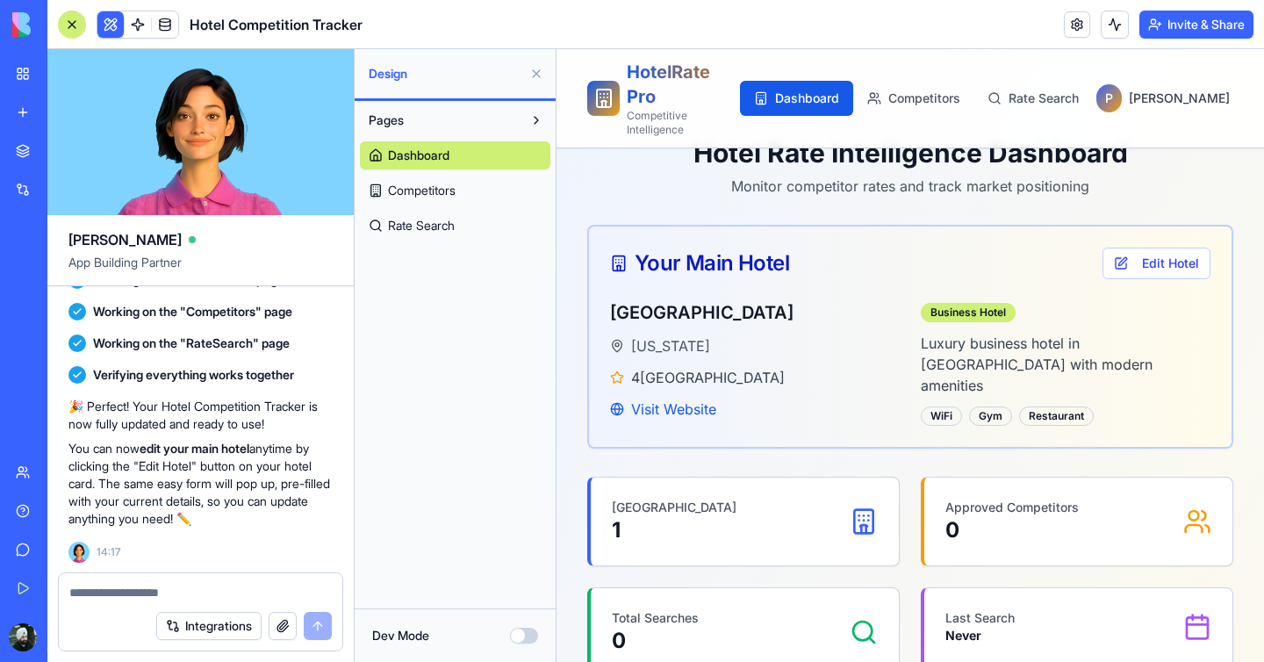
click at [1221, 21] on button "Invite & Share" at bounding box center [1197, 25] width 114 height 28
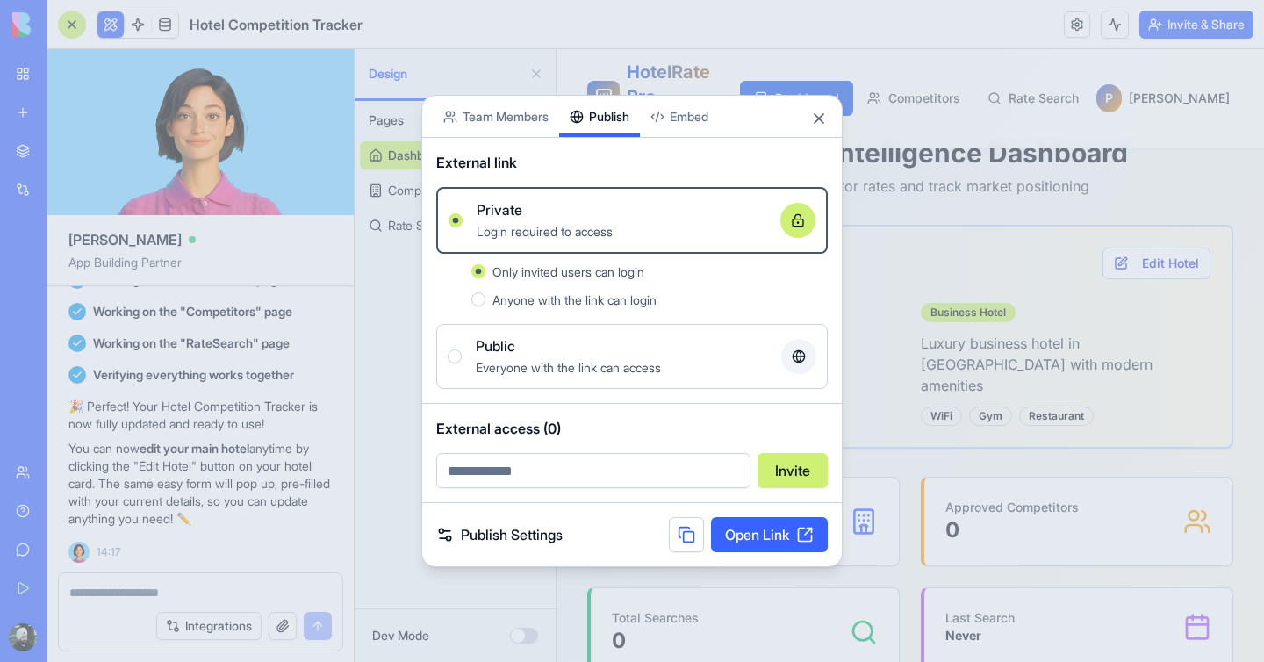
click at [783, 536] on link "Open Link" at bounding box center [769, 534] width 117 height 35
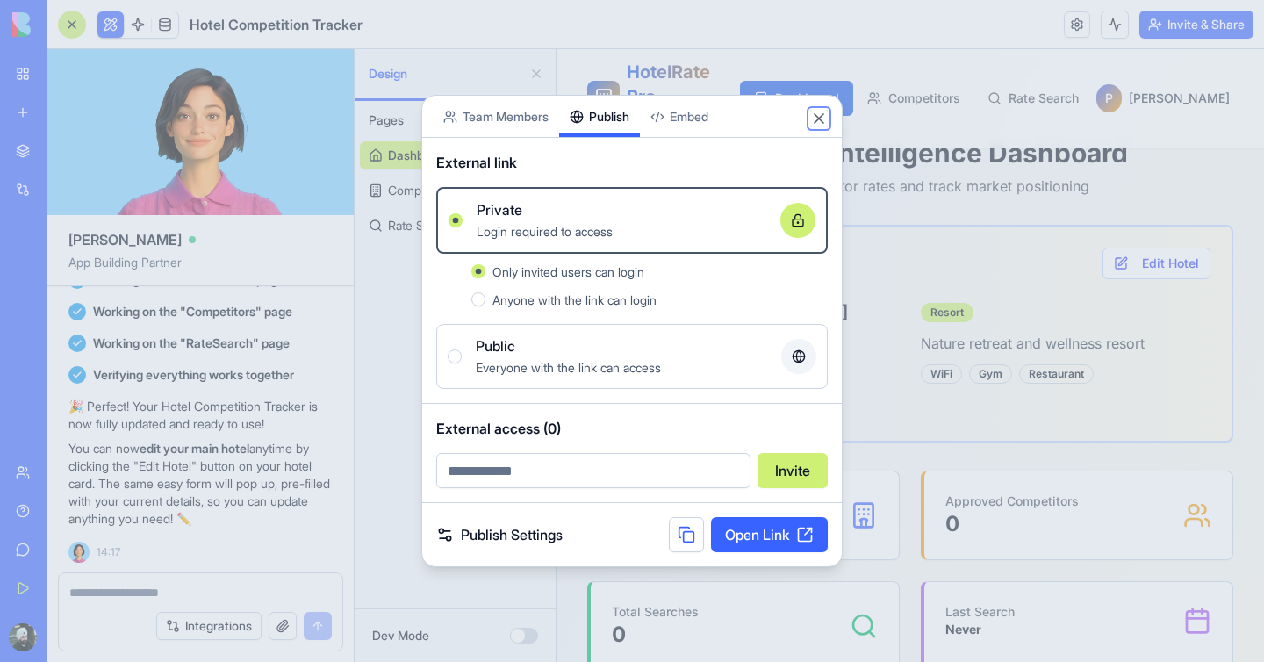
click at [821, 115] on button "Close" at bounding box center [819, 119] width 18 height 18
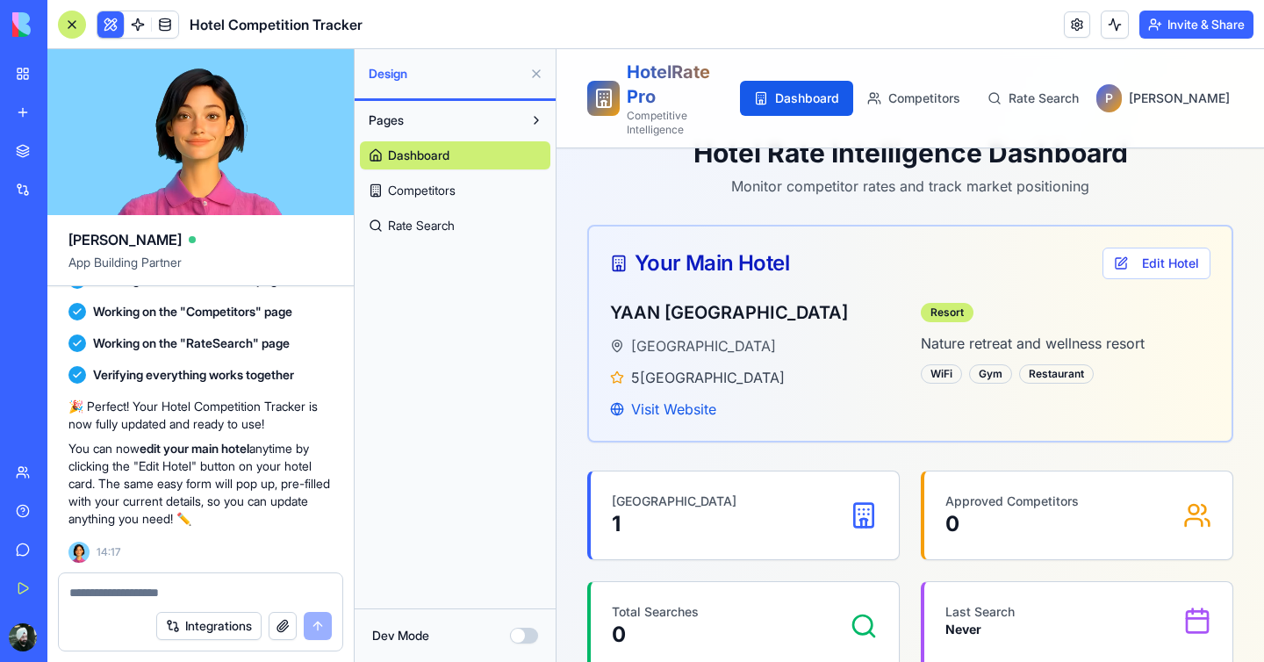
click at [430, 191] on span "Competitors" at bounding box center [422, 191] width 68 height 18
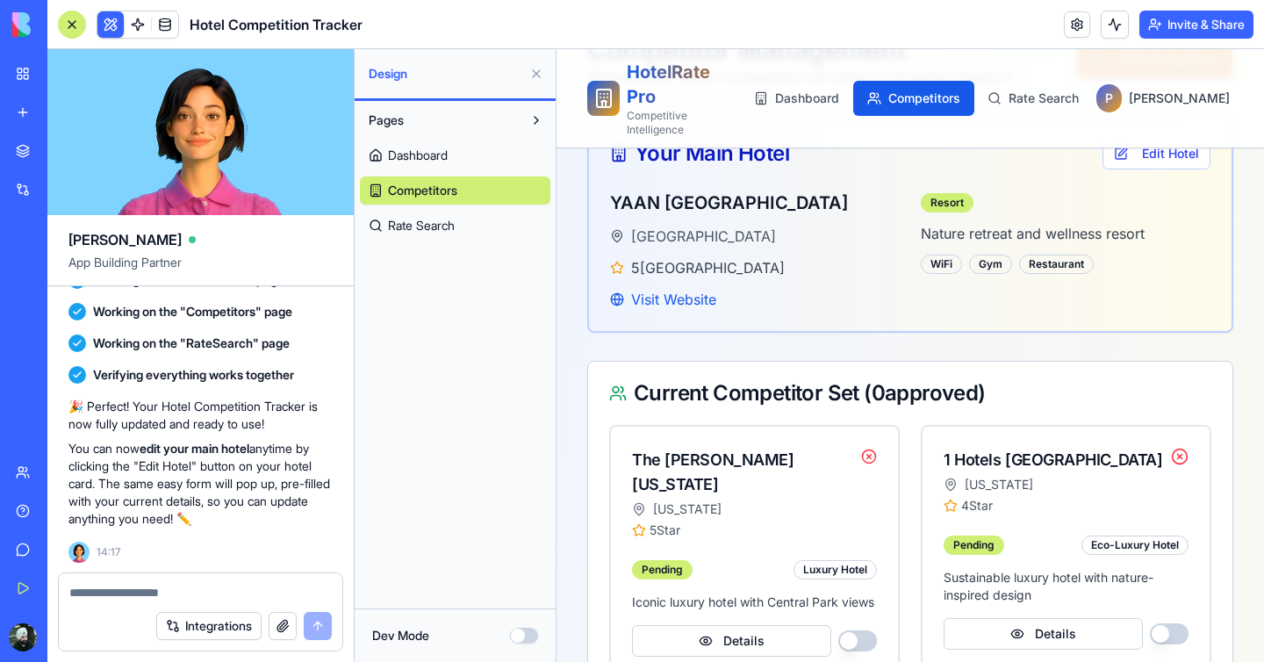
scroll to position [147, 0]
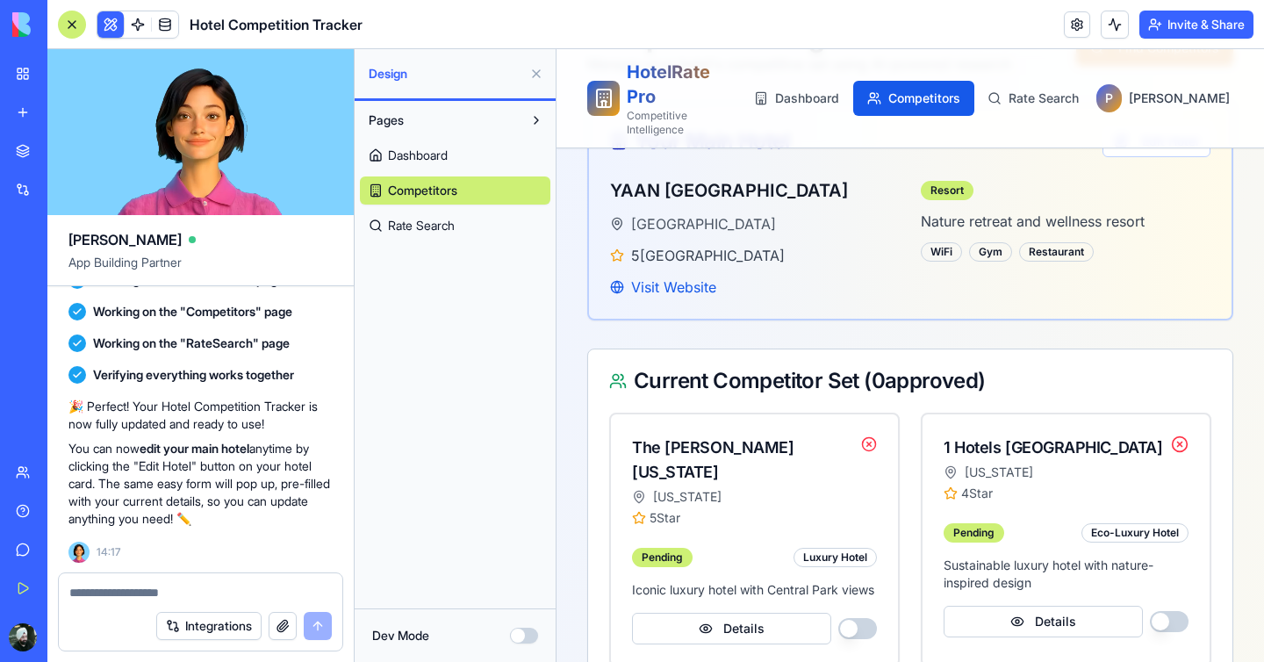
click at [869, 442] on icon at bounding box center [869, 444] width 4 height 4
click at [227, 593] on textarea at bounding box center [200, 593] width 263 height 18
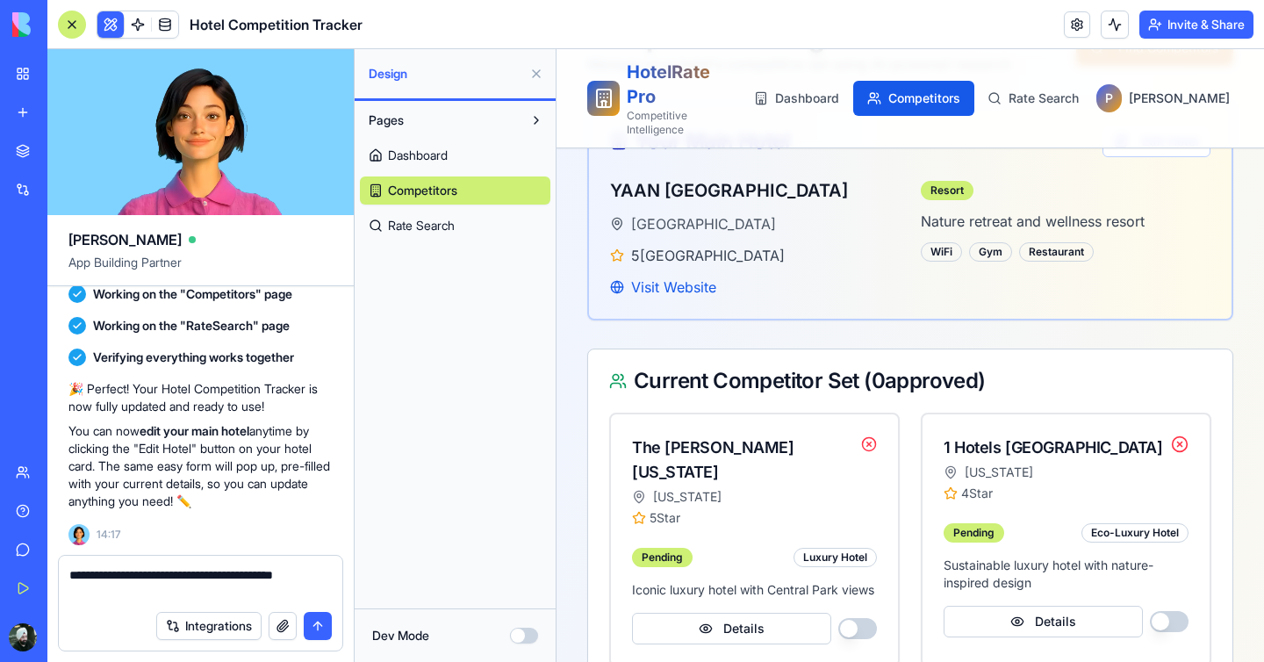
type textarea "**********"
click at [315, 625] on button "submit" at bounding box center [318, 626] width 28 height 28
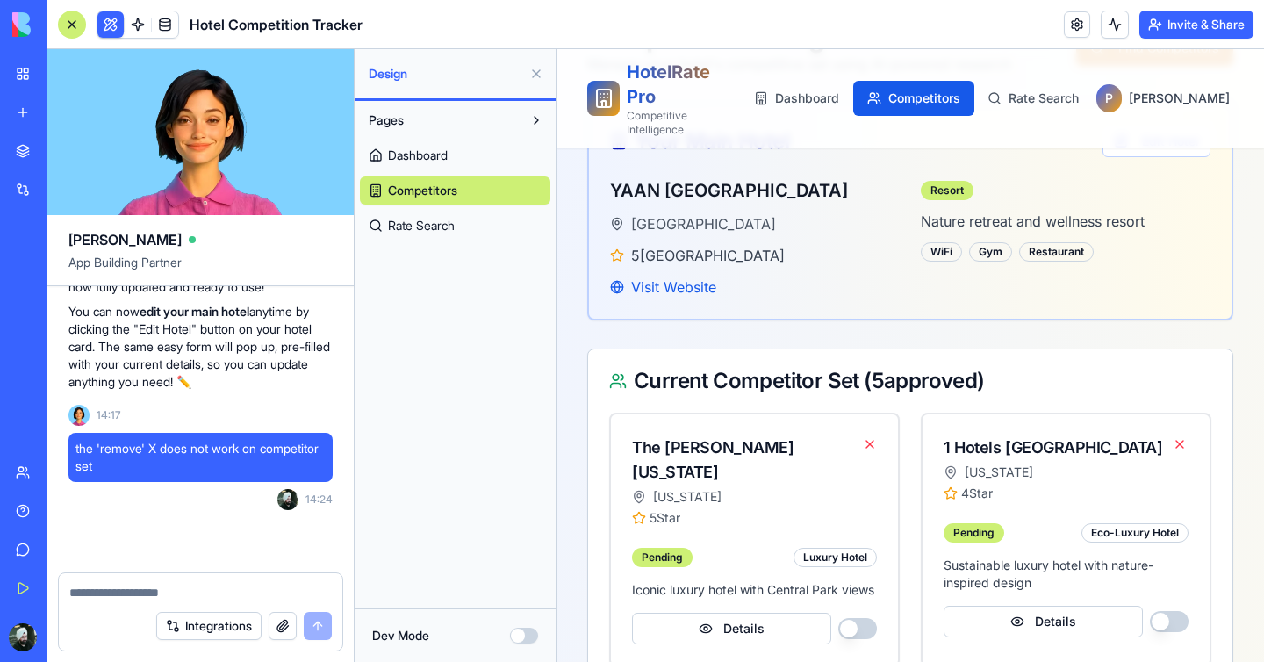
scroll to position [2343, 0]
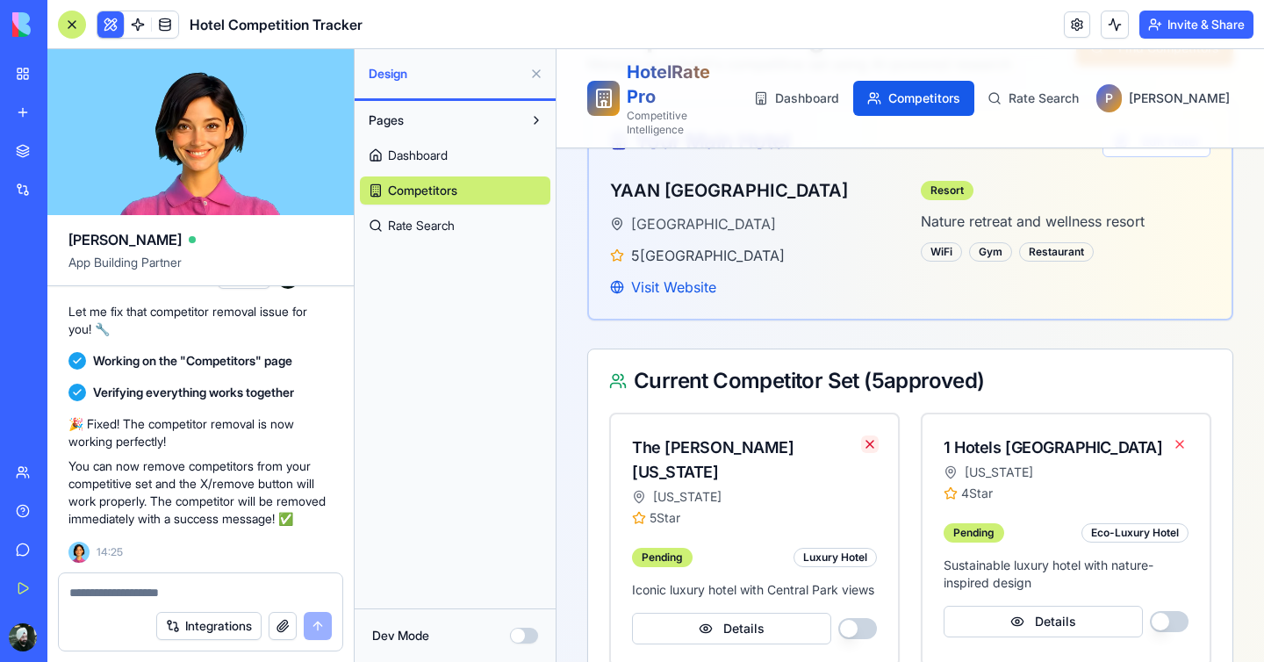
click at [870, 435] on button at bounding box center [870, 444] width 18 height 18
click at [869, 435] on button at bounding box center [870, 444] width 18 height 18
click at [1113, 28] on button at bounding box center [1115, 25] width 28 height 28
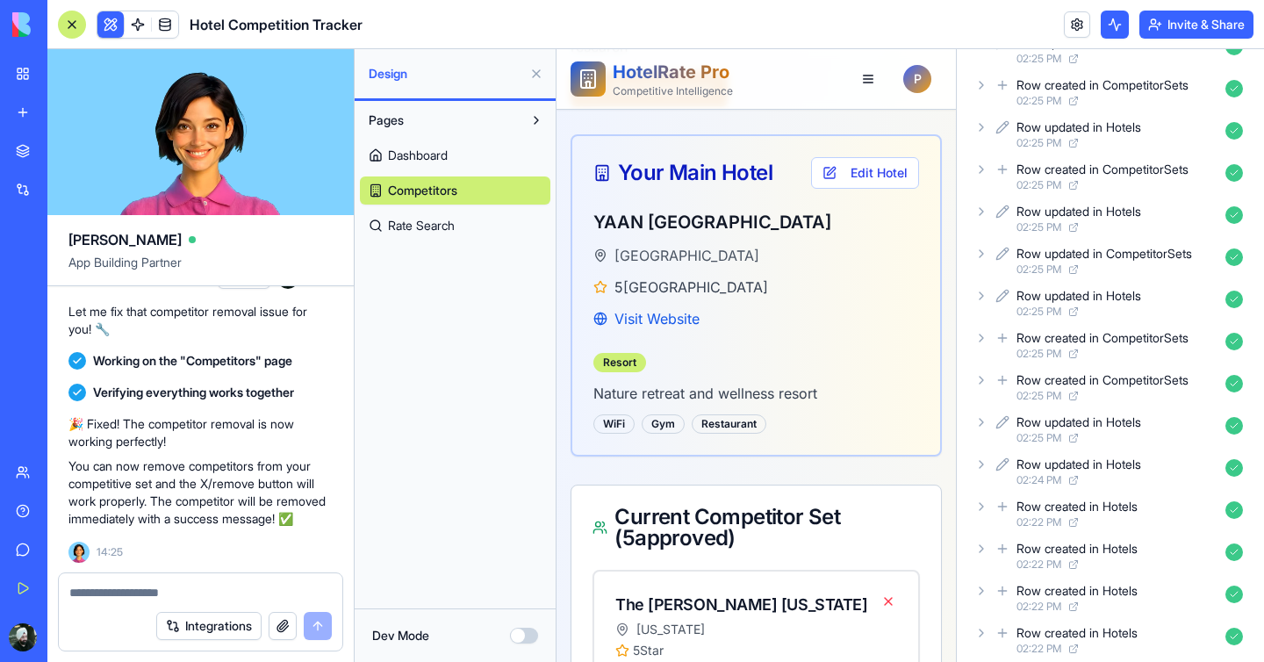
scroll to position [0, 0]
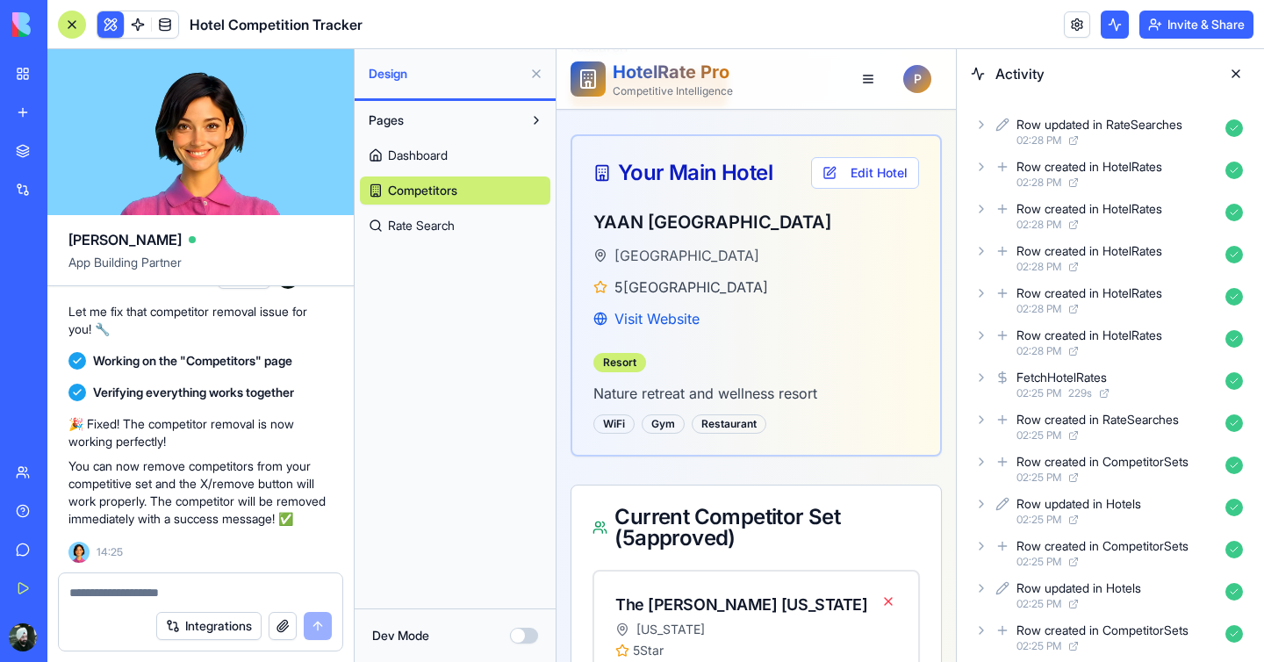
click at [1239, 76] on button at bounding box center [1236, 74] width 28 height 28
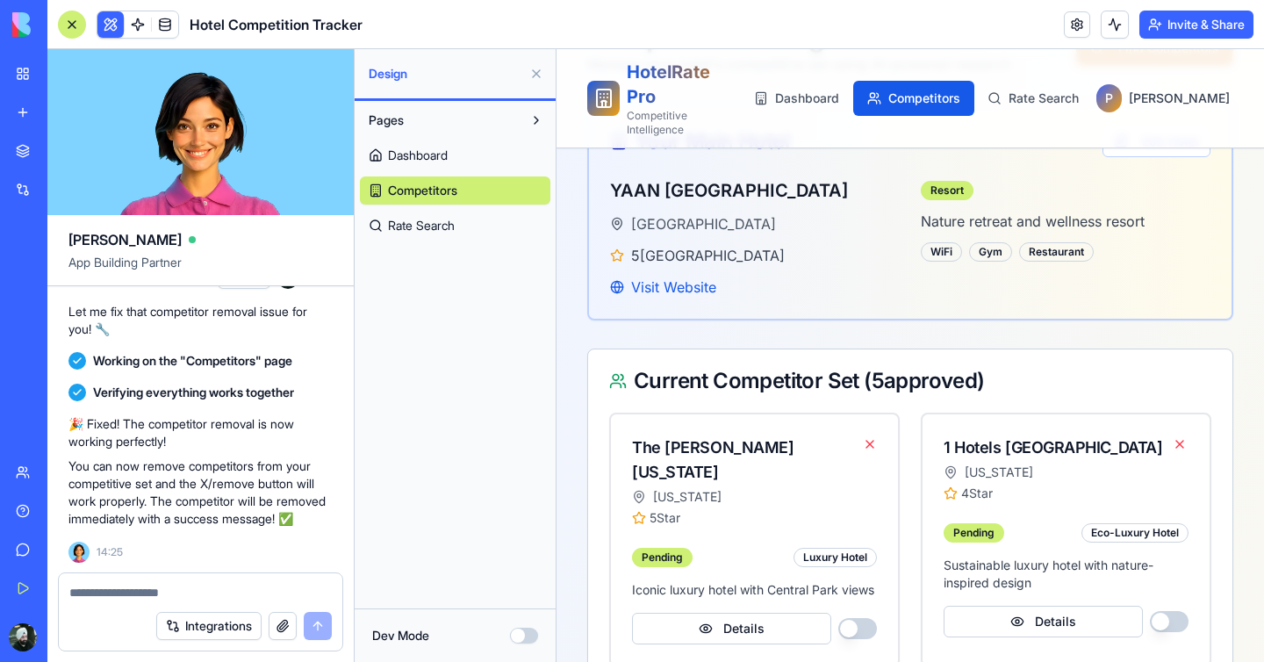
click at [76, 360] on link "AI Logo Generator TRY" at bounding box center [40, 351] width 70 height 35
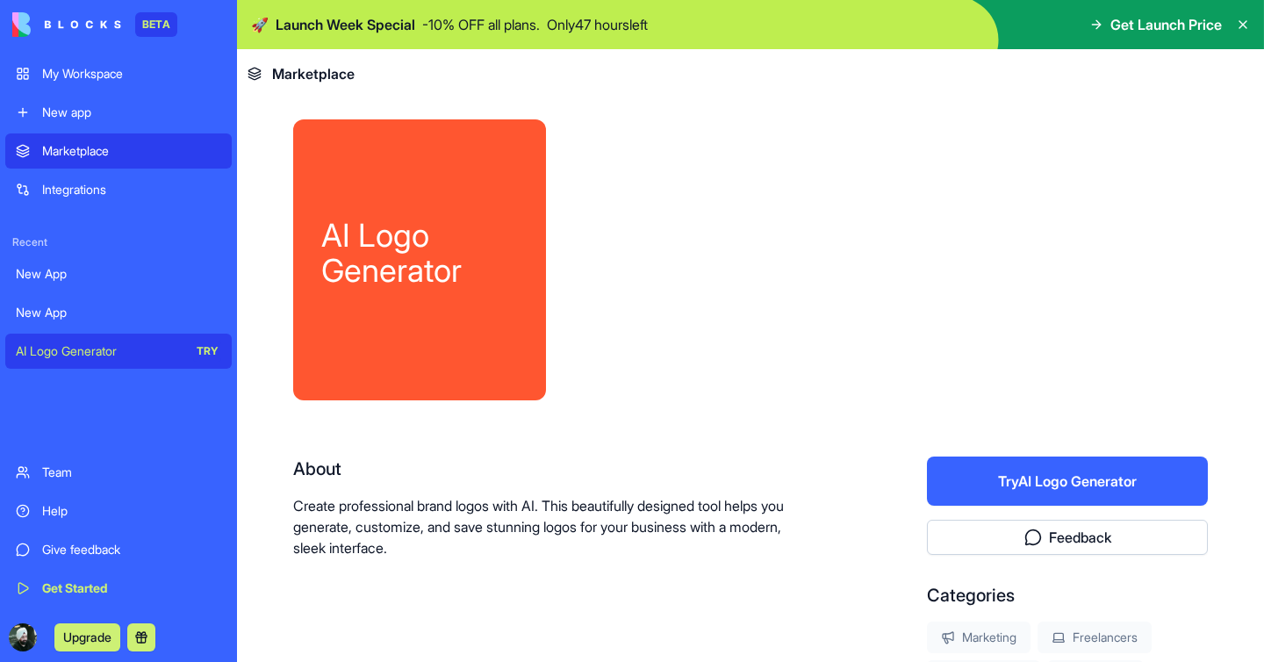
scroll to position [49, 0]
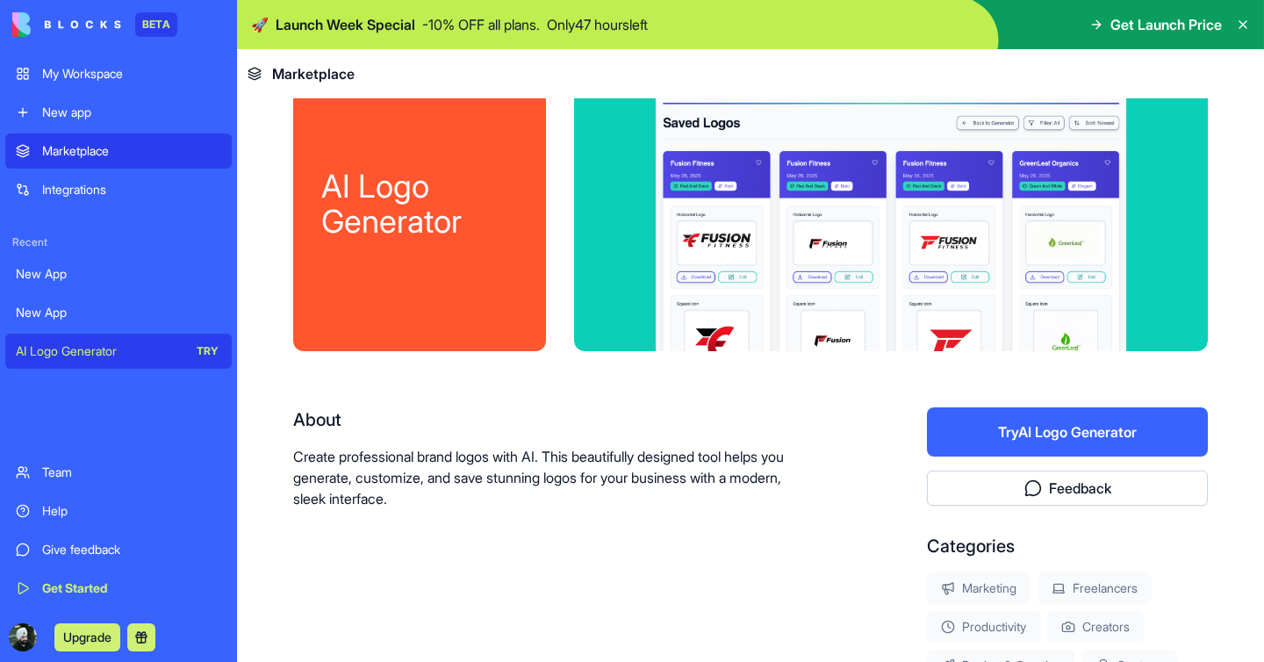
click at [666, 465] on p "Create professional brand logos with AI. This beautifully designed tool helps y…" at bounding box center [554, 477] width 522 height 63
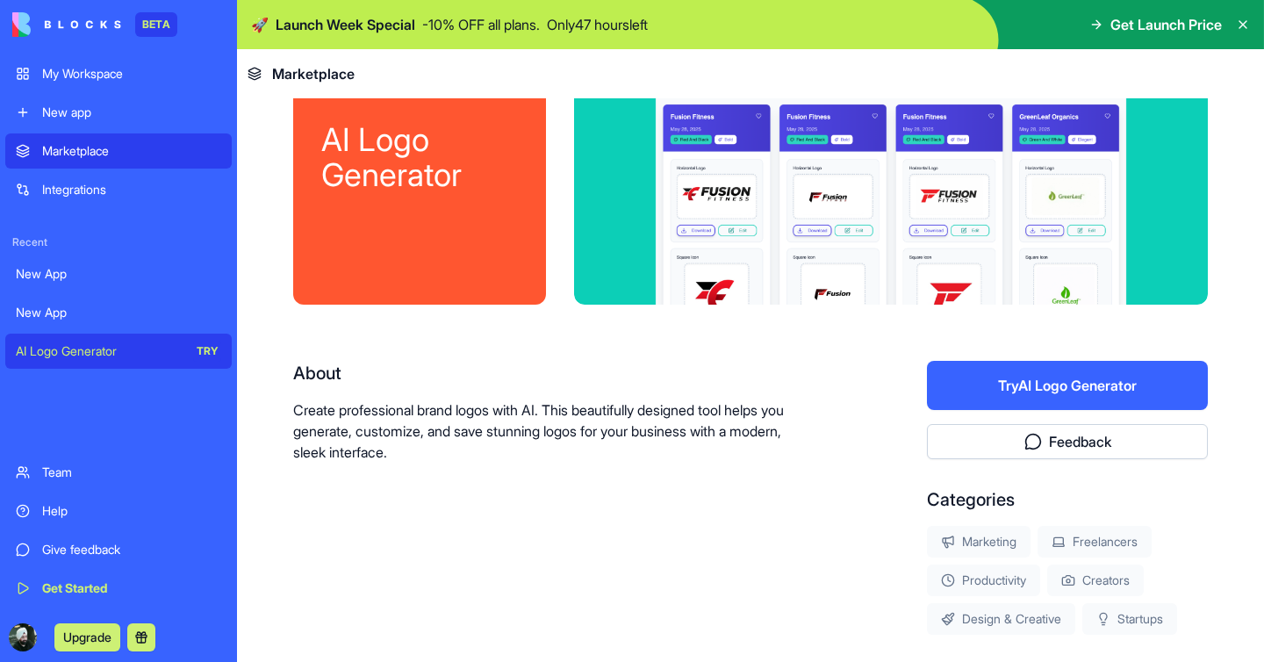
scroll to position [92, 0]
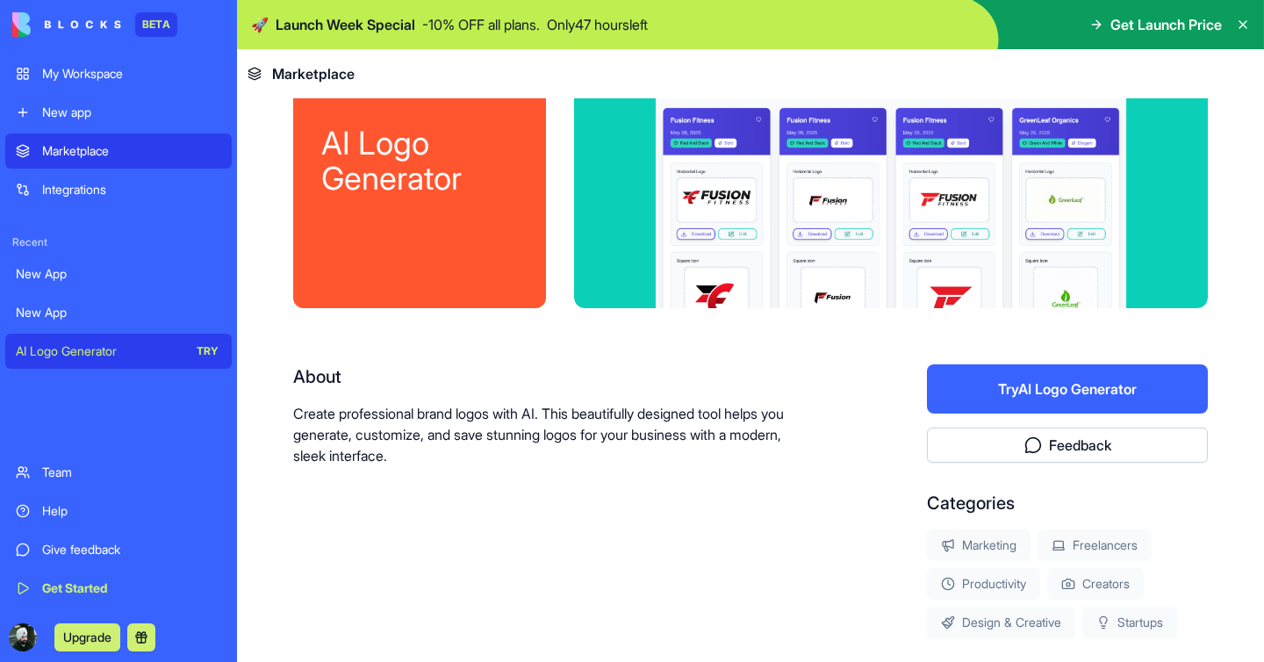
click at [1013, 382] on button "Try AI Logo Generator" at bounding box center [1067, 388] width 281 height 49
